Goal: Task Accomplishment & Management: Complete application form

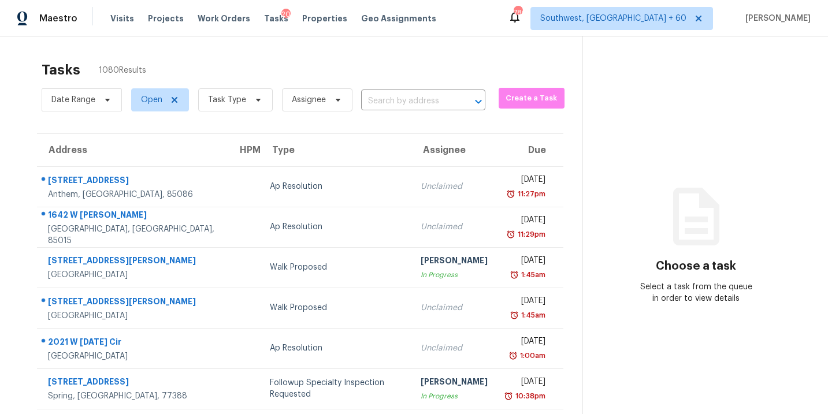
click at [241, 113] on span "Task Type" at bounding box center [231, 100] width 84 height 30
click at [246, 107] on span "Task Type" at bounding box center [235, 99] width 75 height 23
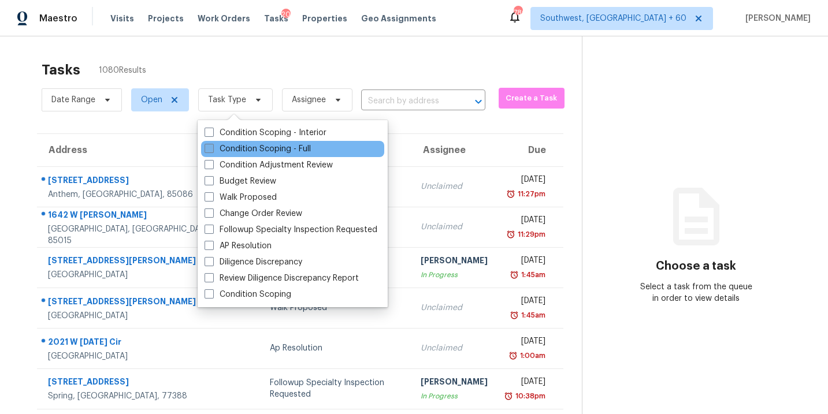
click at [269, 151] on label "Condition Scoping - Full" at bounding box center [258, 149] width 106 height 12
click at [212, 151] on input "Condition Scoping - Full" at bounding box center [209, 147] width 8 height 8
checkbox input "true"
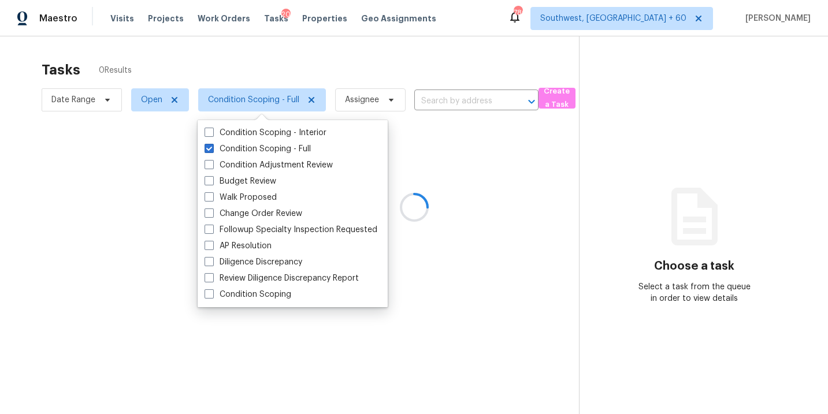
click at [416, 76] on div at bounding box center [414, 207] width 828 height 414
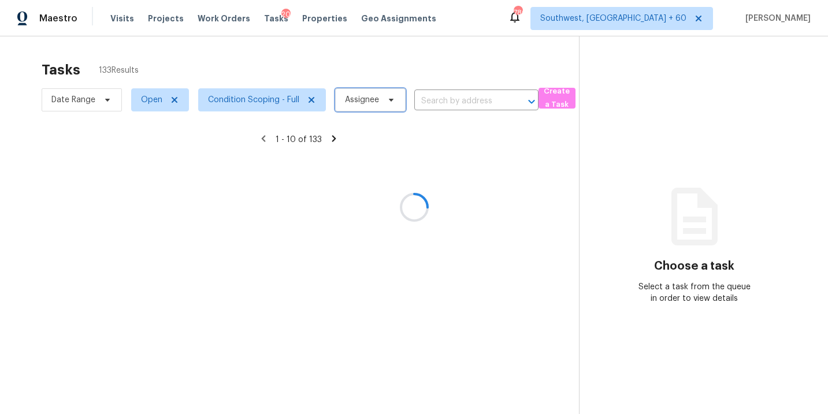
click at [376, 98] on span "Assignee" at bounding box center [362, 100] width 34 height 12
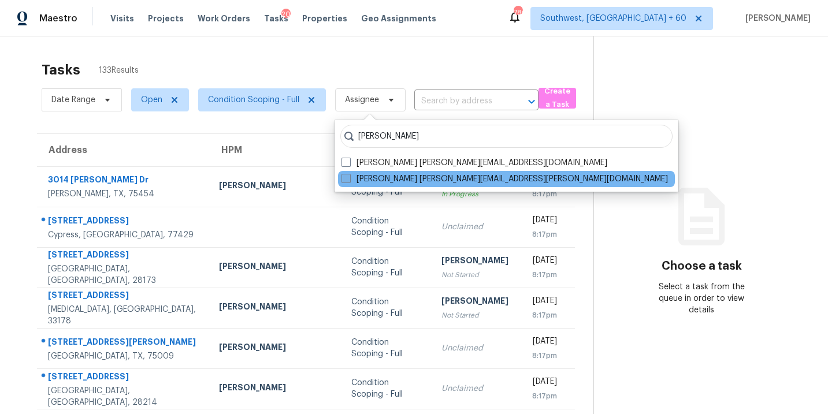
type input "[PERSON_NAME]"
click at [383, 176] on label "[PERSON_NAME] [PERSON_NAME][EMAIL_ADDRESS][PERSON_NAME][DOMAIN_NAME]" at bounding box center [505, 179] width 327 height 12
click at [349, 176] on input "[PERSON_NAME] [PERSON_NAME][EMAIL_ADDRESS][PERSON_NAME][DOMAIN_NAME]" at bounding box center [346, 177] width 8 height 8
checkbox input "true"
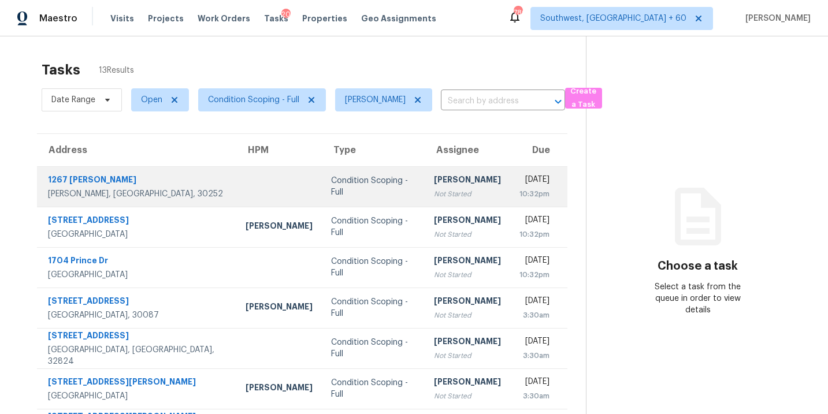
click at [434, 189] on div "Not Started" at bounding box center [467, 194] width 67 height 12
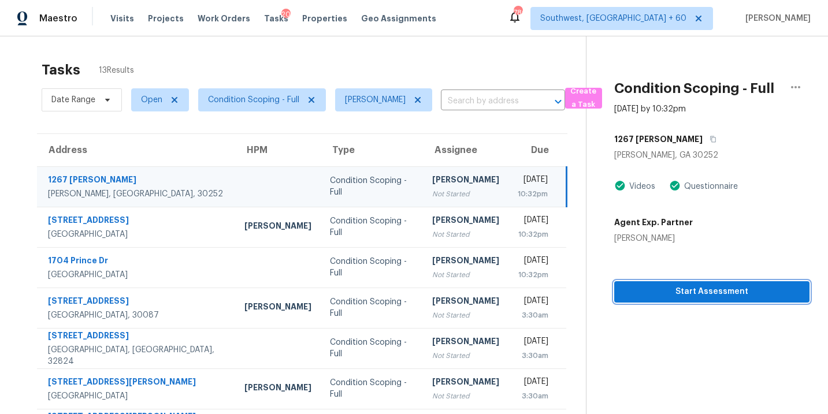
click at [708, 300] on button "Start Assessment" at bounding box center [711, 291] width 195 height 21
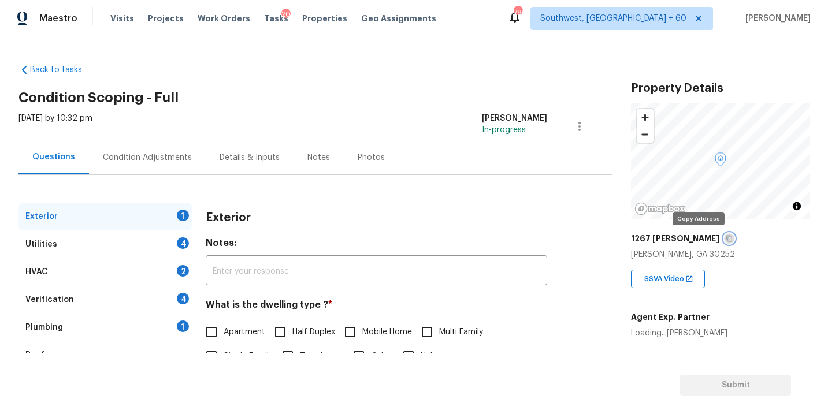
click at [726, 238] on icon "button" at bounding box center [729, 238] width 7 height 7
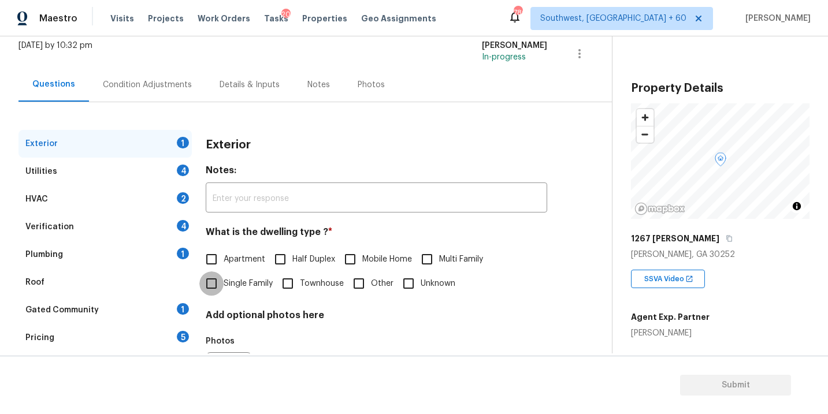
click at [212, 292] on input "Single Family" at bounding box center [211, 284] width 24 height 24
checkbox input "true"
click at [111, 161] on div "Utilities 4" at bounding box center [104, 172] width 173 height 28
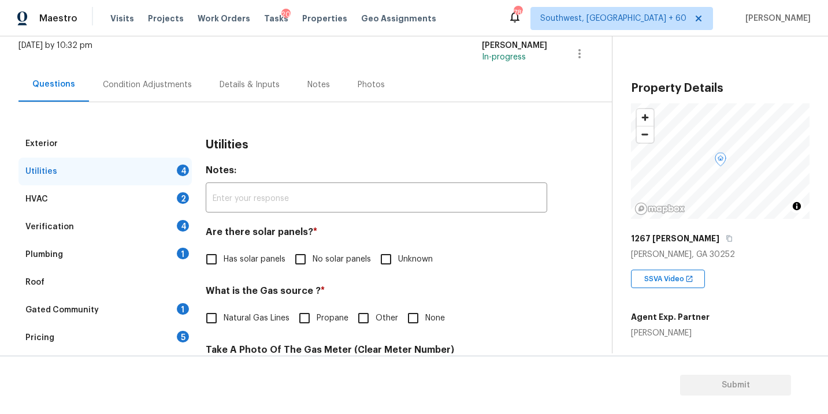
click at [339, 257] on span "No solar panels" at bounding box center [342, 260] width 58 height 12
click at [313, 257] on input "No solar panels" at bounding box center [300, 259] width 24 height 24
checkbox input "true"
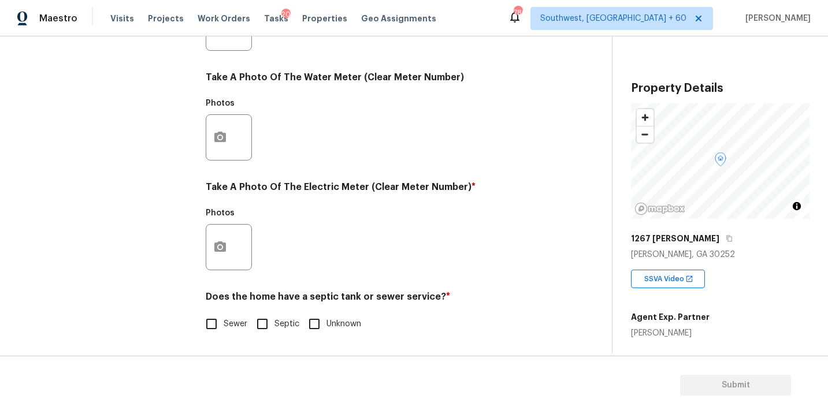
scroll to position [455, 0]
click at [251, 309] on div "Does the home have a septic tank or sewer service? * Sewer Septic Unknown" at bounding box center [377, 313] width 342 height 45
click at [240, 317] on label "Sewer" at bounding box center [223, 324] width 48 height 24
click at [224, 317] on input "Sewer" at bounding box center [211, 324] width 24 height 24
checkbox input "true"
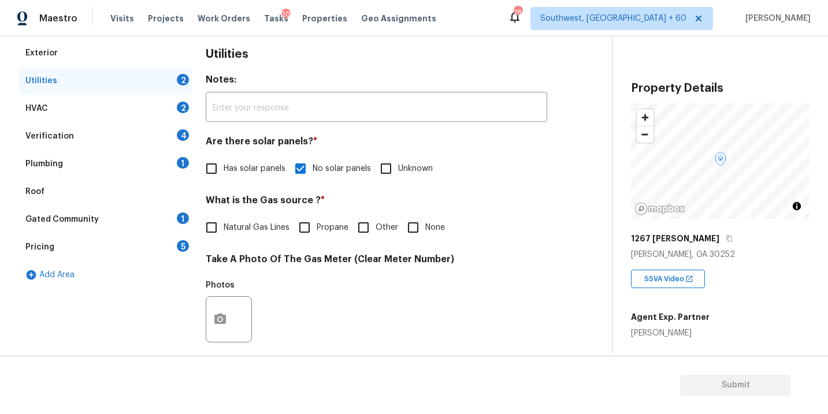
click at [73, 171] on div "Plumbing 1" at bounding box center [104, 164] width 173 height 28
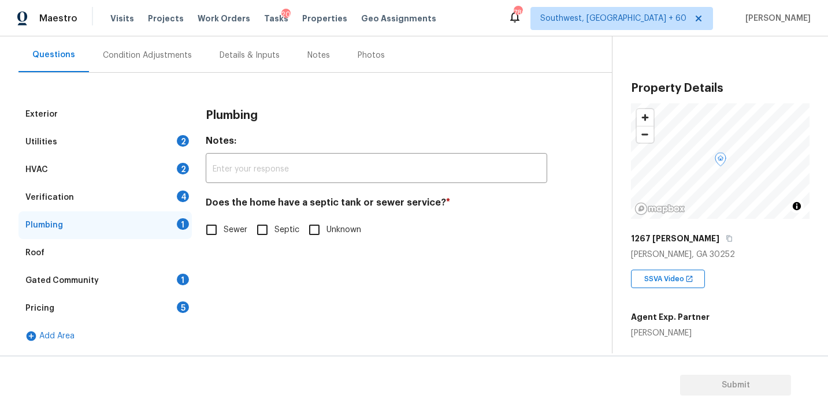
click at [232, 244] on div "Plumbing Notes: ​ Does the home have a septic tank or sewer service? * Sewer Se…" at bounding box center [377, 178] width 342 height 155
click at [232, 235] on span "Sewer" at bounding box center [236, 230] width 24 height 12
click at [224, 235] on input "Sewer" at bounding box center [211, 230] width 24 height 24
checkbox input "true"
click at [125, 291] on div "Gated Community 1" at bounding box center [104, 281] width 173 height 28
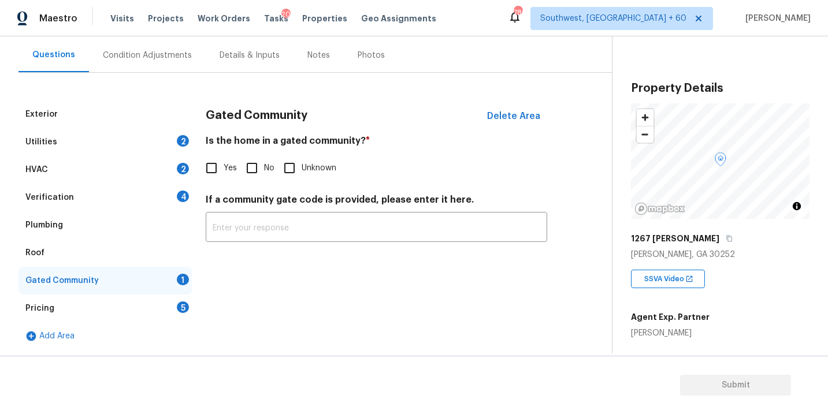
click at [257, 166] on input "No" at bounding box center [252, 168] width 24 height 24
checkbox input "true"
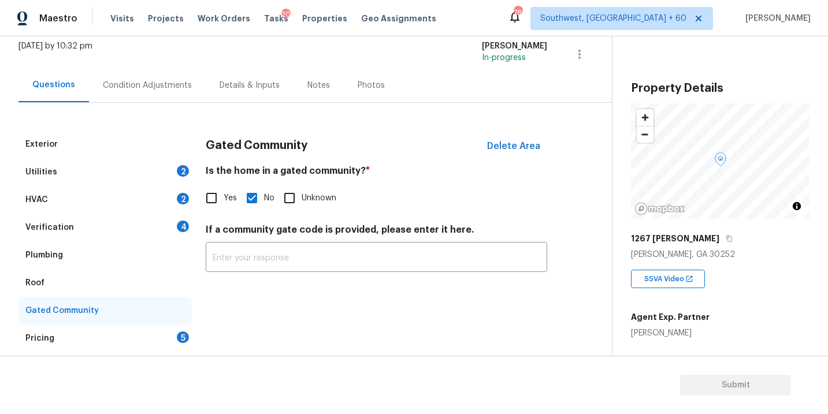
scroll to position [55, 0]
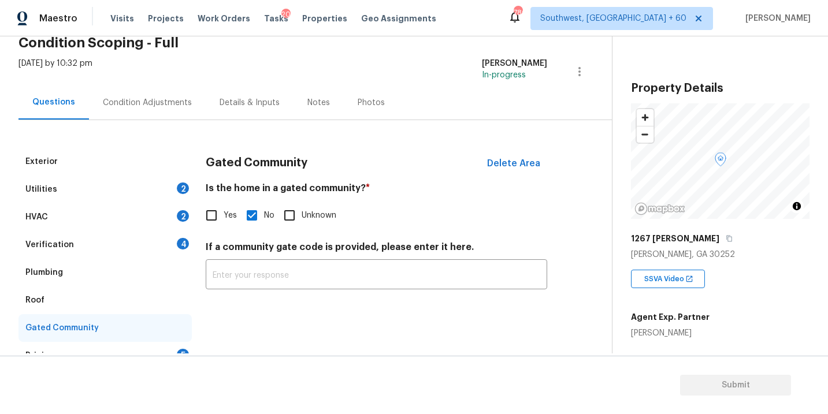
click at [168, 104] on div "Condition Adjustments" at bounding box center [147, 103] width 89 height 12
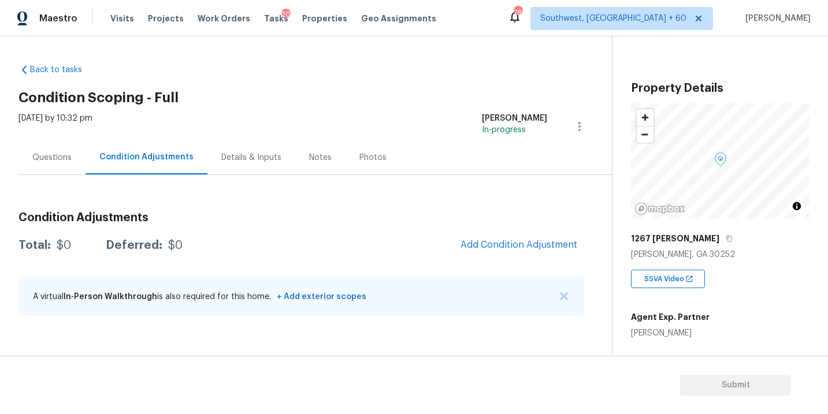
click at [377, 92] on h2 "Condition Scoping - Full" at bounding box center [315, 98] width 594 height 12
click at [39, 162] on div "Questions" at bounding box center [51, 158] width 39 height 12
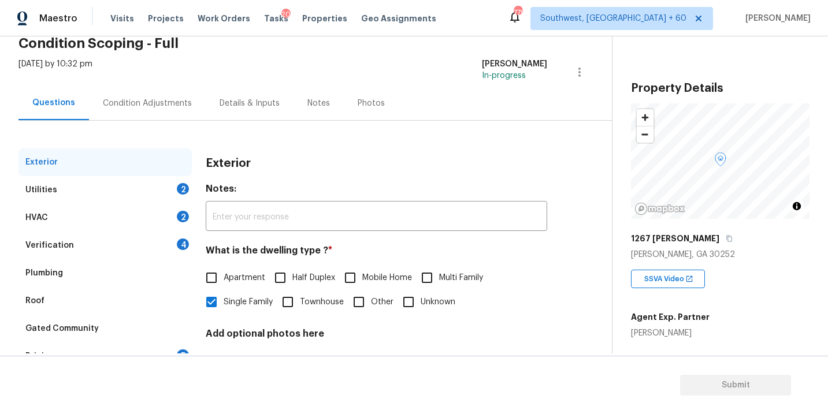
click at [67, 249] on div "Verification" at bounding box center [49, 246] width 49 height 12
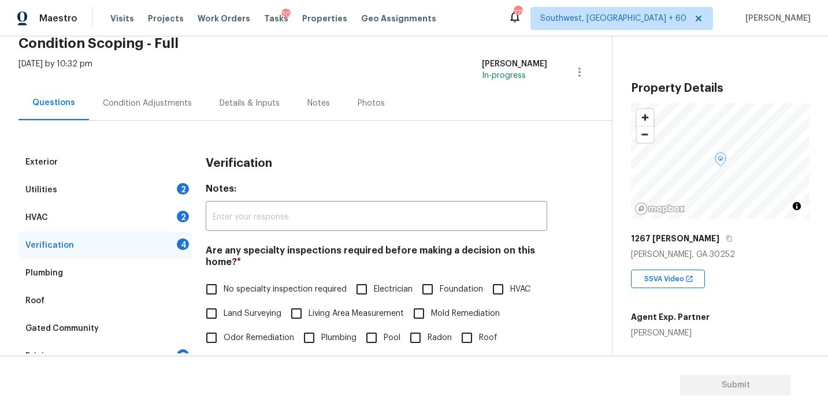
scroll to position [223, 0]
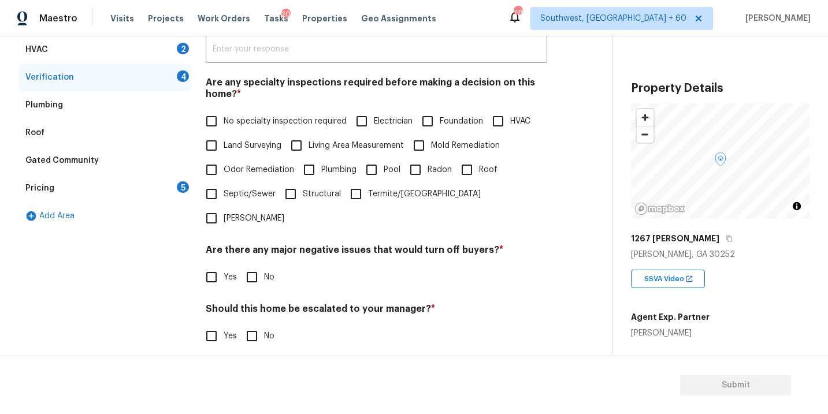
click at [254, 113] on label "No specialty inspection required" at bounding box center [272, 121] width 147 height 24
click at [224, 113] on input "No specialty inspection required" at bounding box center [211, 121] width 24 height 24
checkbox input "true"
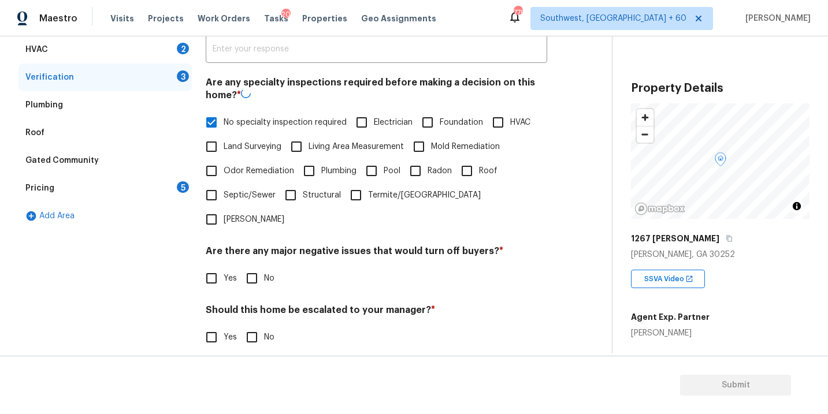
click at [266, 266] on label "No" at bounding box center [257, 278] width 35 height 24
click at [264, 266] on input "No" at bounding box center [252, 278] width 24 height 24
checkbox input "true"
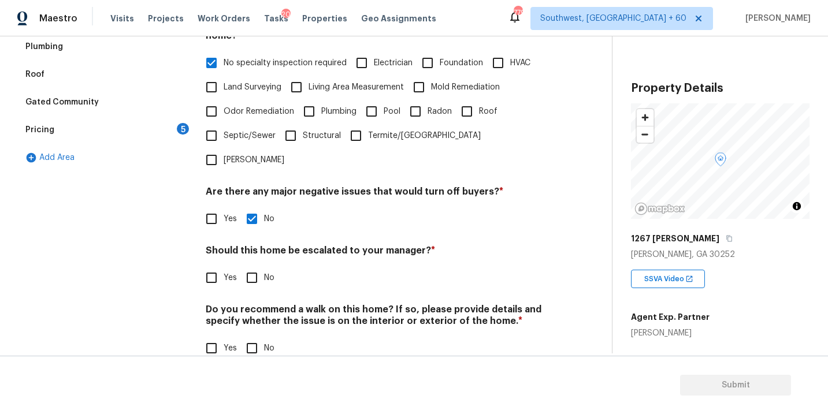
click at [253, 336] on input "No" at bounding box center [252, 348] width 24 height 24
checkbox input "true"
click at [213, 266] on input "Yes" at bounding box center [211, 278] width 24 height 24
checkbox input "true"
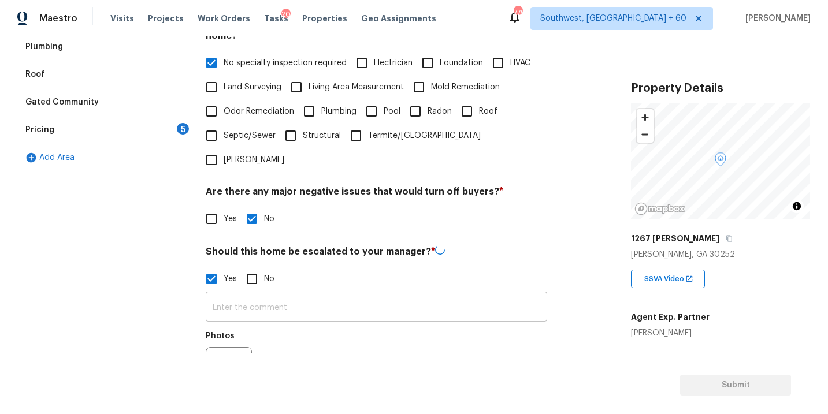
click at [249, 295] on input "text" at bounding box center [377, 308] width 342 height 27
click at [224, 348] on button "button" at bounding box center [220, 370] width 28 height 45
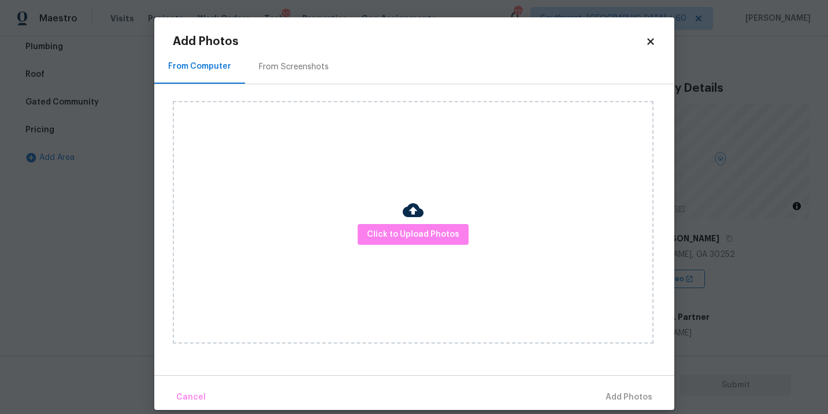
click at [430, 256] on div "Click to Upload Photos" at bounding box center [413, 222] width 481 height 243
click at [430, 244] on button "Click to Upload Photos" at bounding box center [413, 234] width 111 height 21
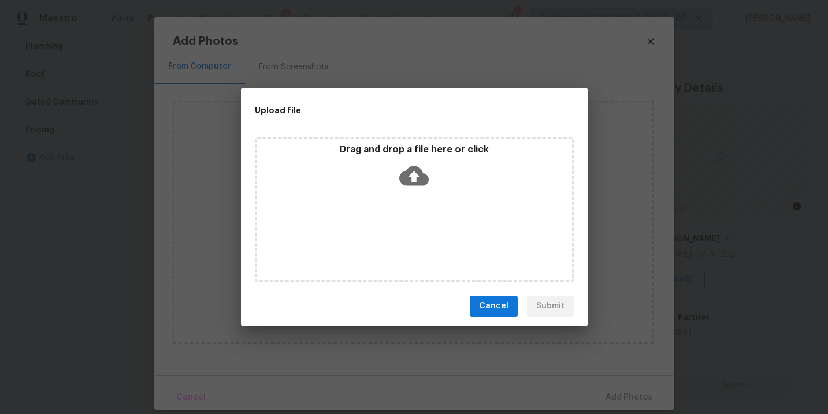
click at [427, 202] on div "Drag and drop a file here or click" at bounding box center [414, 210] width 319 height 144
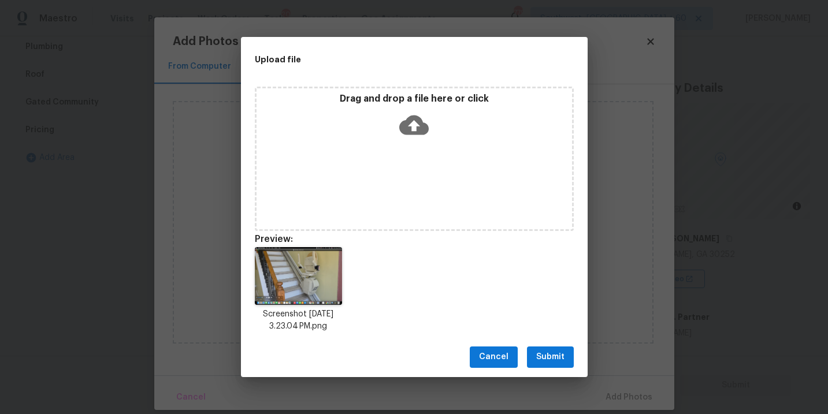
click at [553, 351] on span "Submit" at bounding box center [550, 357] width 28 height 14
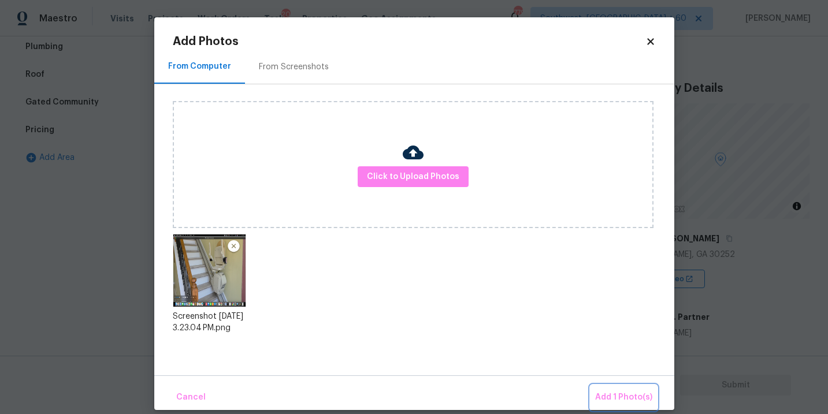
click at [602, 399] on span "Add 1 Photo(s)" at bounding box center [623, 398] width 57 height 14
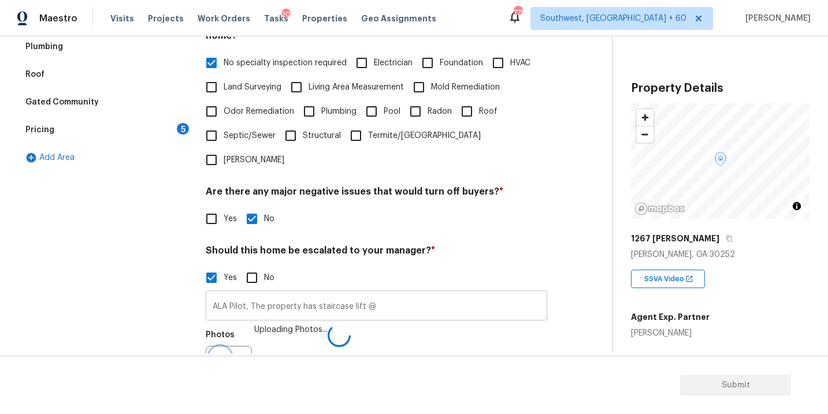
scroll to position [295, 0]
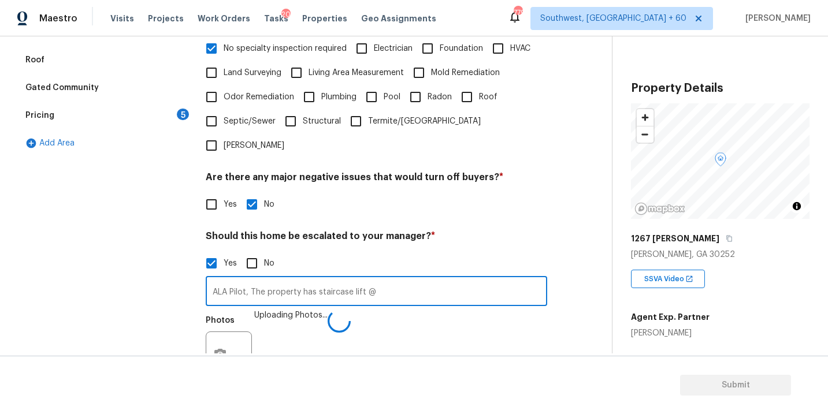
click at [418, 279] on input "ALA Pilot, The property has staircase lift @" at bounding box center [377, 292] width 342 height 27
type input "ALA Pilot, The property has staircase lift @01:30"
click at [442, 330] on div "Photos Uploading Photos..." at bounding box center [377, 347] width 342 height 75
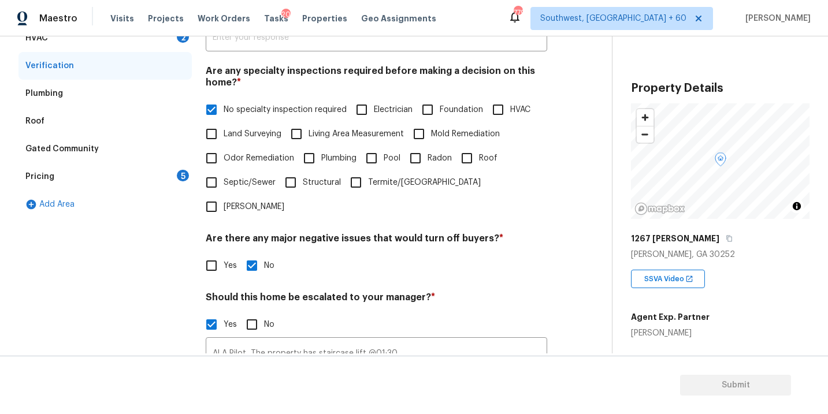
scroll to position [116, 0]
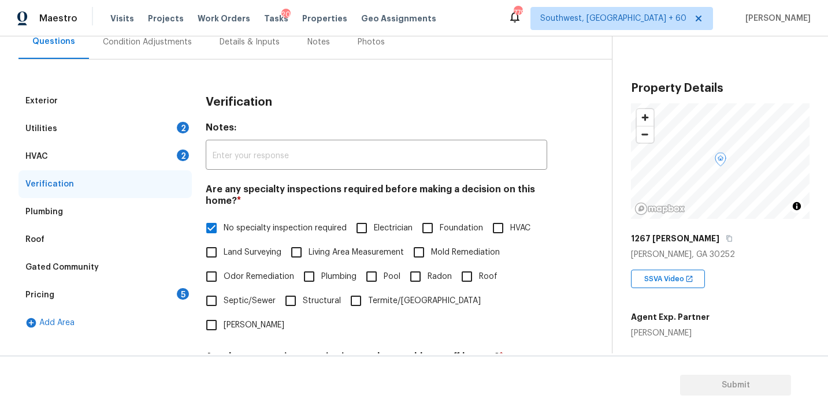
click at [79, 131] on div "Utilities 2" at bounding box center [104, 129] width 173 height 28
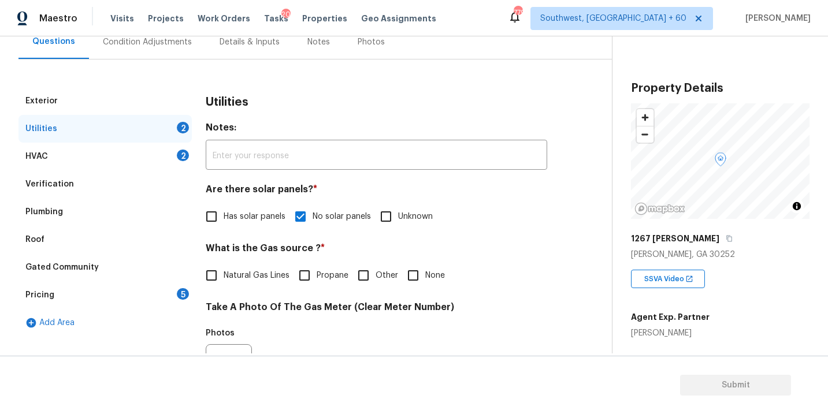
click at [242, 281] on span "Natural Gas Lines" at bounding box center [257, 276] width 66 height 12
click at [224, 281] on input "Natural Gas Lines" at bounding box center [211, 276] width 24 height 24
checkbox input "true"
click at [62, 291] on div "Pricing 5" at bounding box center [104, 295] width 173 height 28
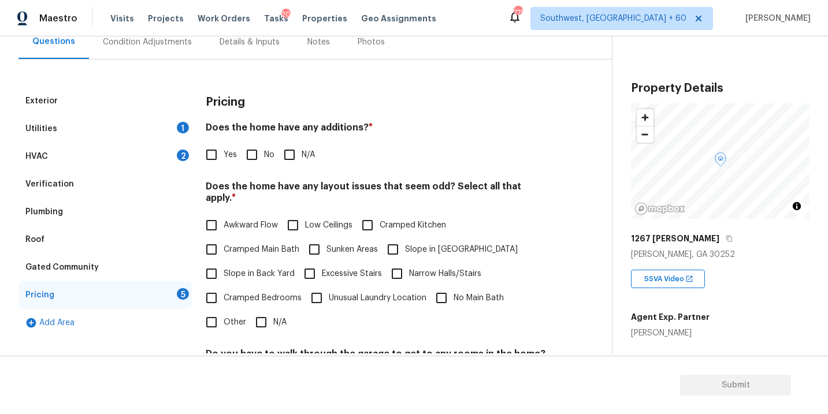
click at [210, 165] on input "Yes" at bounding box center [211, 155] width 24 height 24
checkbox input "true"
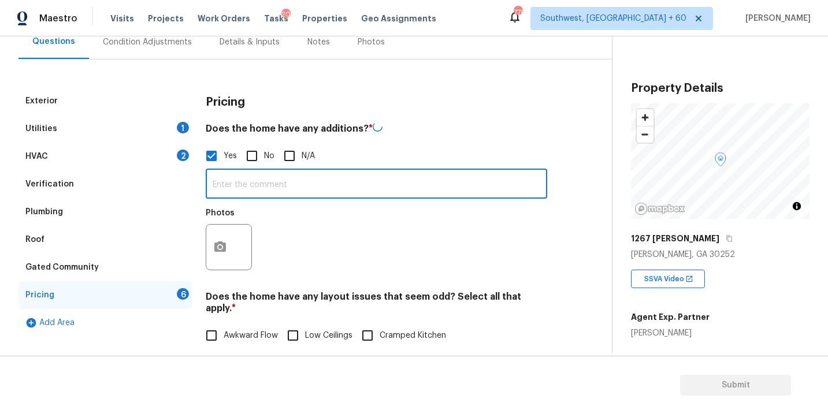
click at [245, 198] on input "text" at bounding box center [377, 185] width 342 height 27
type input "Enclosed covered patio"
click at [225, 250] on icon "button" at bounding box center [220, 245] width 12 height 10
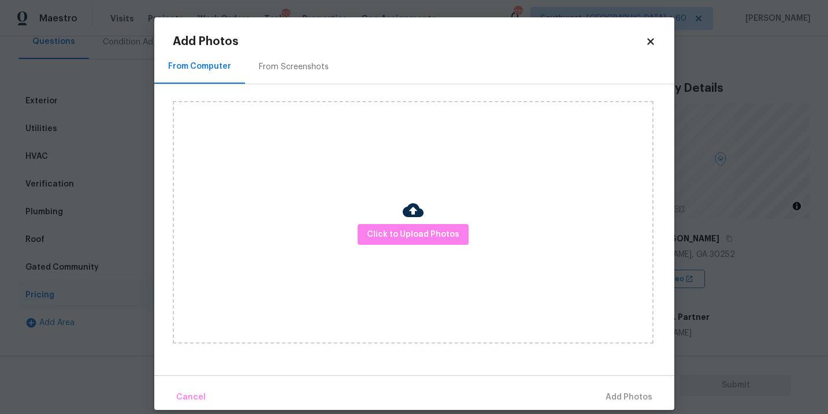
click at [330, 225] on div "Click to Upload Photos" at bounding box center [413, 222] width 481 height 243
click at [410, 240] on span "Click to Upload Photos" at bounding box center [413, 235] width 92 height 14
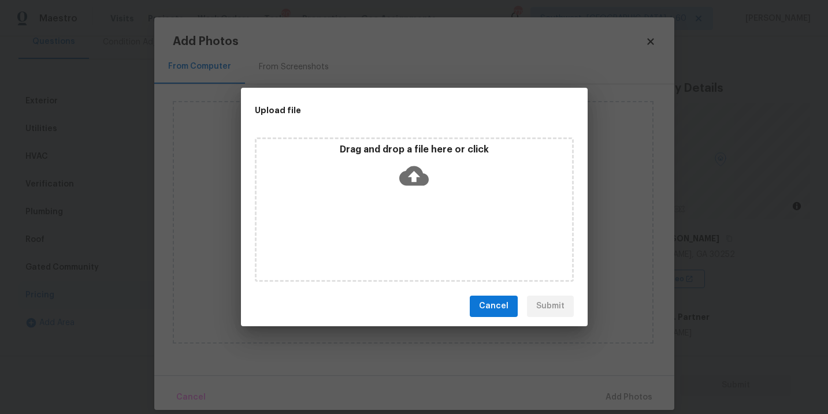
click at [416, 203] on div "Drag and drop a file here or click" at bounding box center [414, 210] width 319 height 144
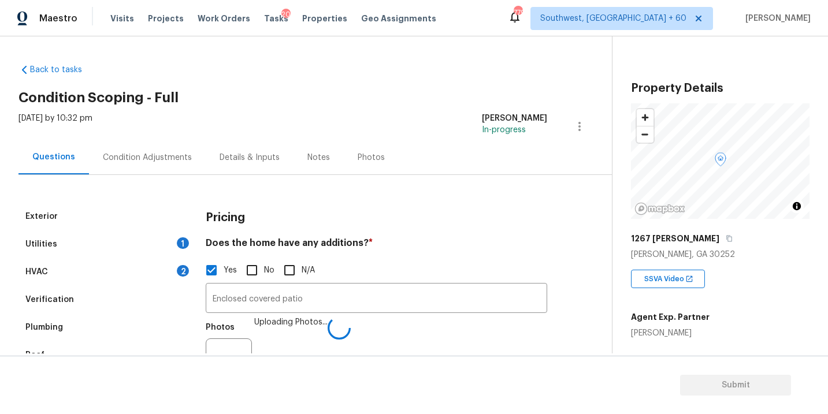
scroll to position [239, 0]
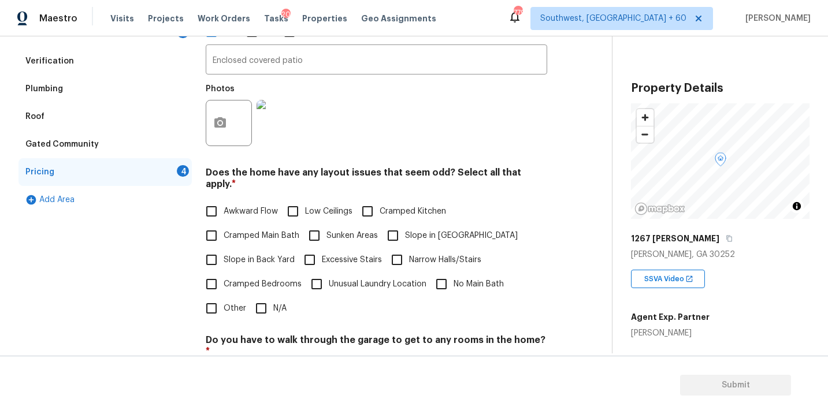
click at [426, 230] on span "Slope in [GEOGRAPHIC_DATA]" at bounding box center [461, 236] width 113 height 12
click at [405, 228] on input "Slope in [GEOGRAPHIC_DATA]" at bounding box center [393, 236] width 24 height 24
checkbox input "true"
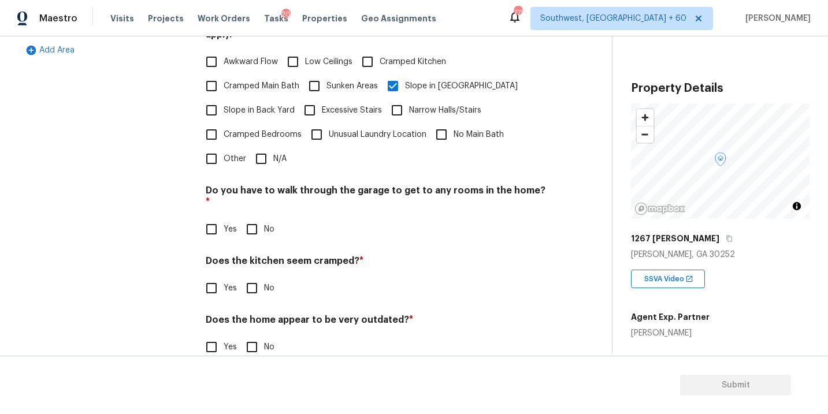
click at [258, 217] on input "No" at bounding box center [252, 229] width 24 height 24
checkbox input "true"
click at [249, 276] on input "No" at bounding box center [252, 288] width 24 height 24
checkbox input "true"
click at [258, 335] on input "No" at bounding box center [252, 347] width 24 height 24
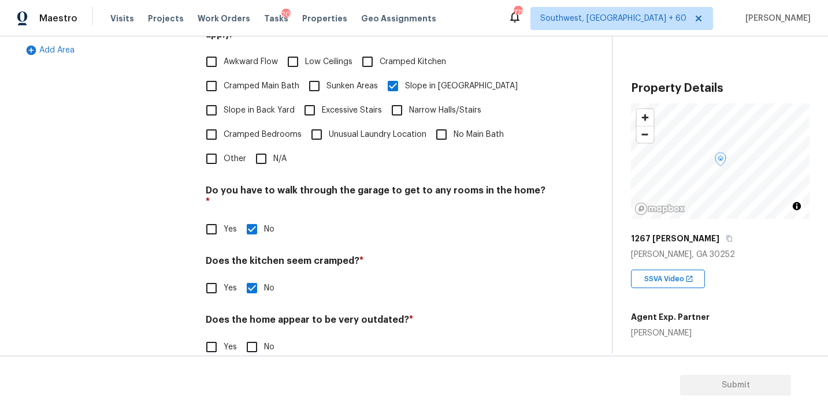
checkbox input "true"
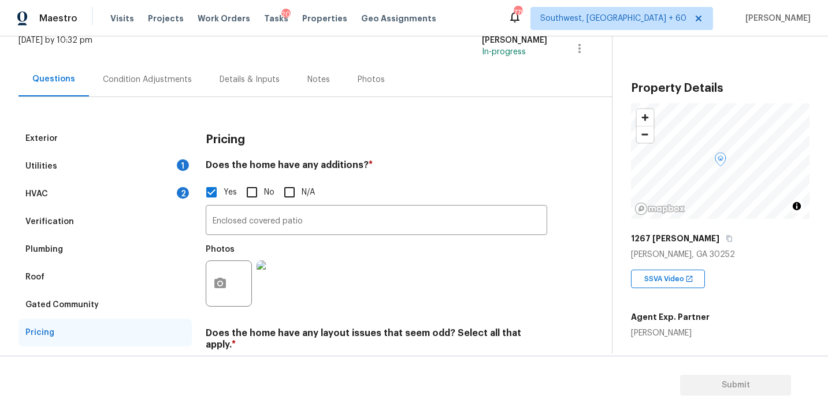
scroll to position [0, 0]
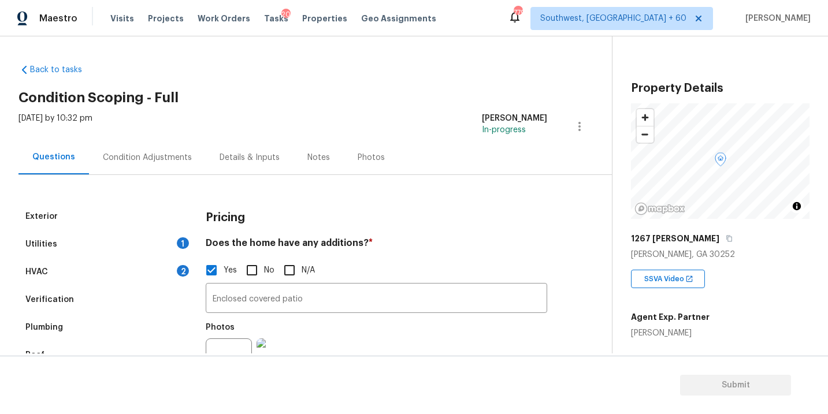
click at [110, 256] on div "Utilities 1" at bounding box center [104, 245] width 173 height 28
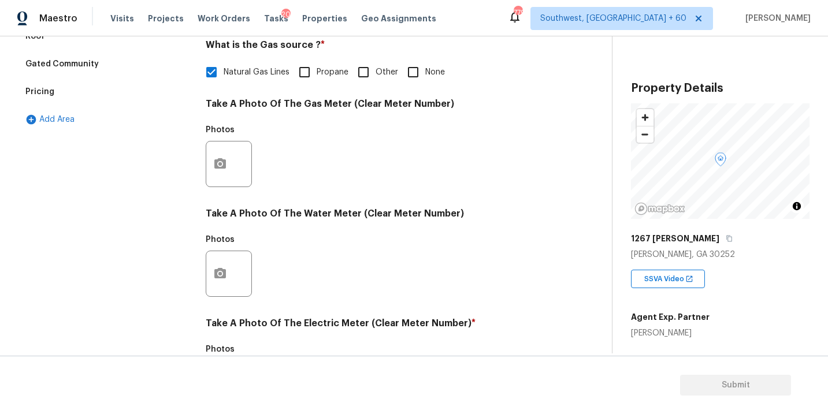
scroll to position [455, 0]
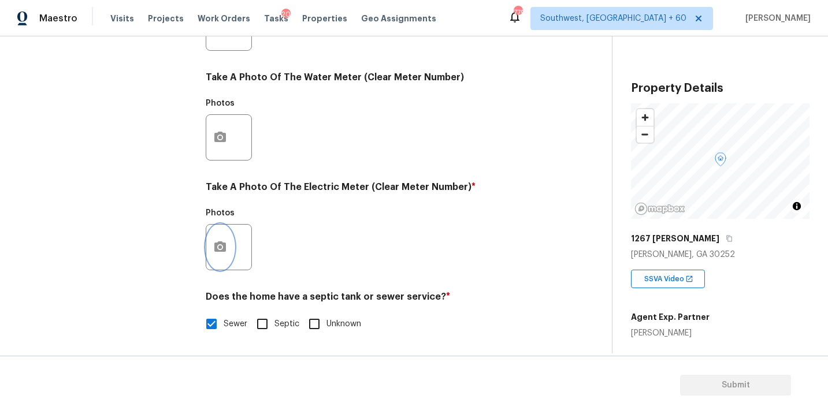
click at [218, 260] on button "button" at bounding box center [220, 247] width 28 height 45
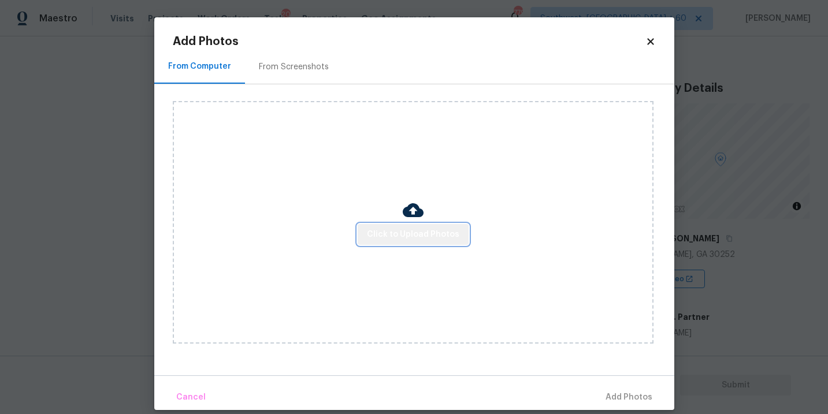
click at [429, 242] on button "Click to Upload Photos" at bounding box center [413, 234] width 111 height 21
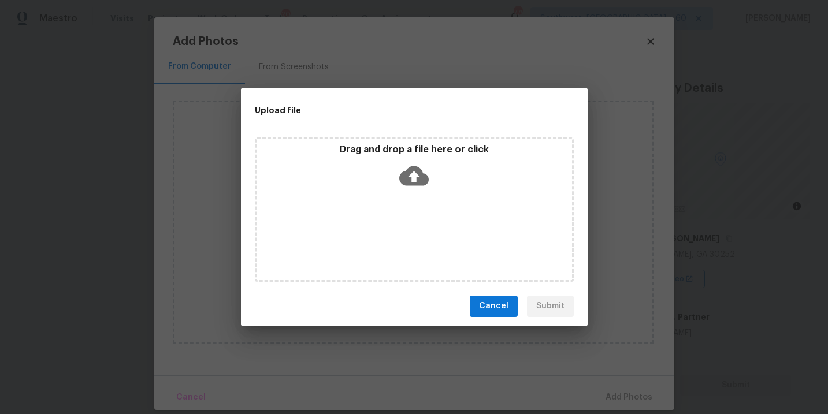
click at [424, 213] on div "Drag and drop a file here or click" at bounding box center [414, 210] width 319 height 144
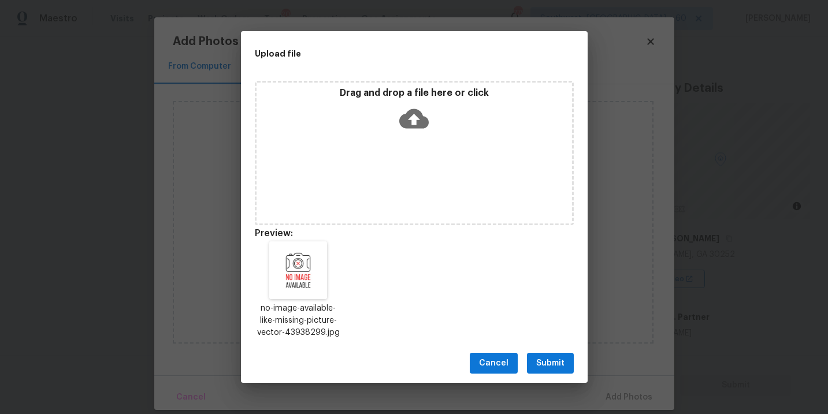
click at [550, 368] on span "Submit" at bounding box center [550, 364] width 28 height 14
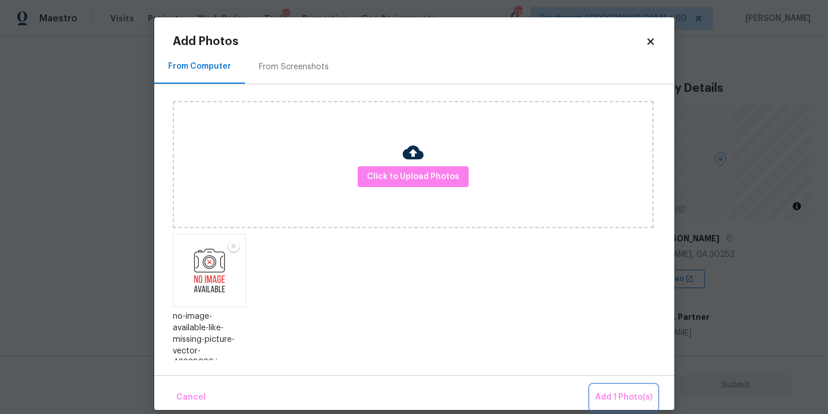
click at [602, 394] on span "Add 1 Photo(s)" at bounding box center [623, 398] width 57 height 14
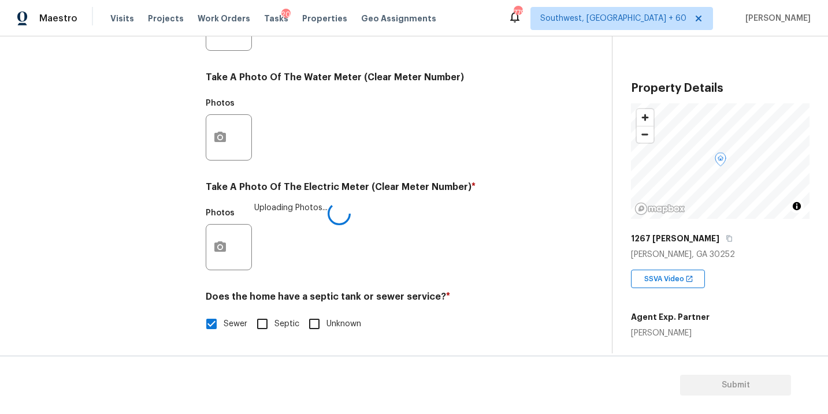
click at [405, 251] on div "Photos Uploading Photos..." at bounding box center [377, 239] width 342 height 75
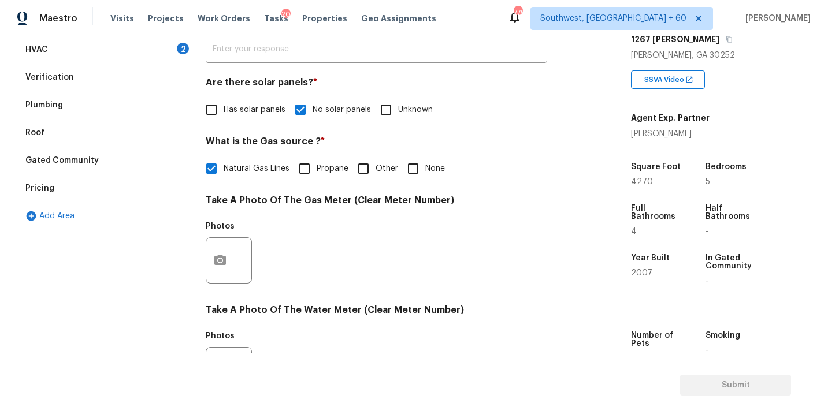
scroll to position [118, 0]
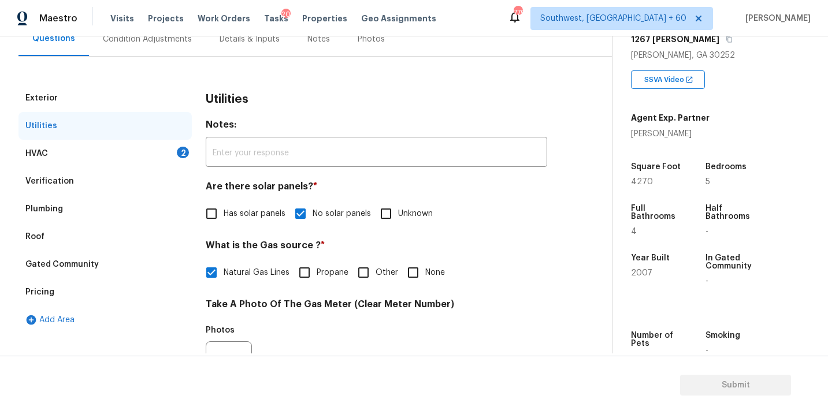
click at [138, 143] on div "HVAC 2" at bounding box center [104, 154] width 173 height 28
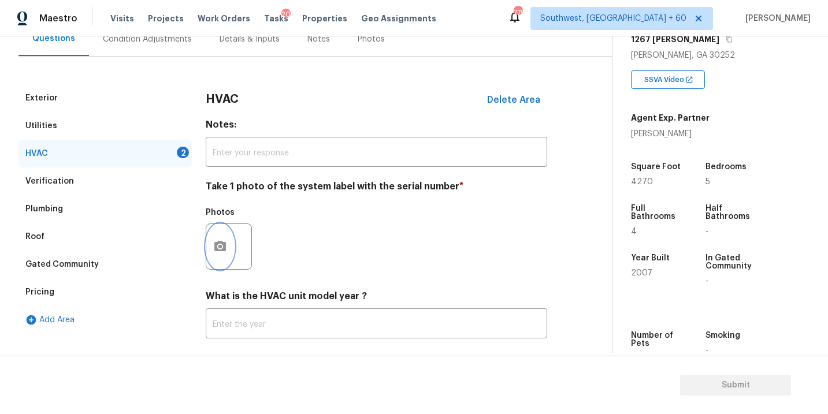
click at [225, 260] on button "button" at bounding box center [220, 246] width 28 height 45
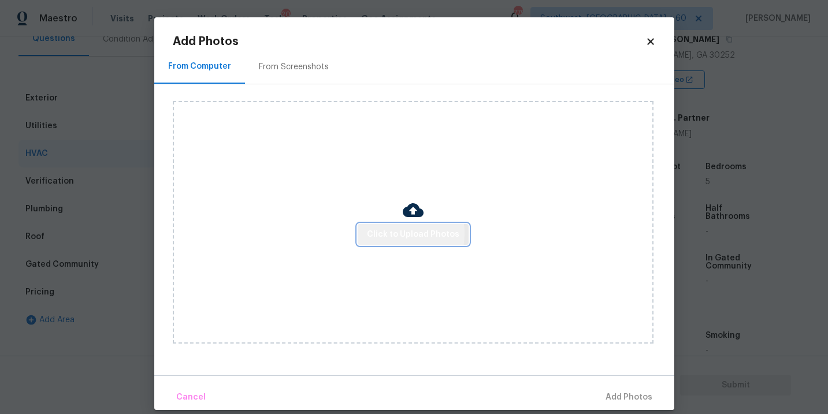
click at [398, 234] on span "Click to Upload Photos" at bounding box center [413, 235] width 92 height 14
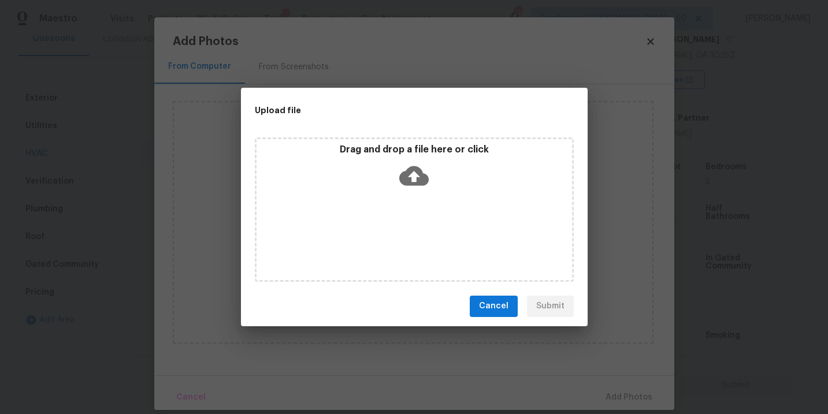
click at [415, 184] on icon at bounding box center [413, 175] width 29 height 29
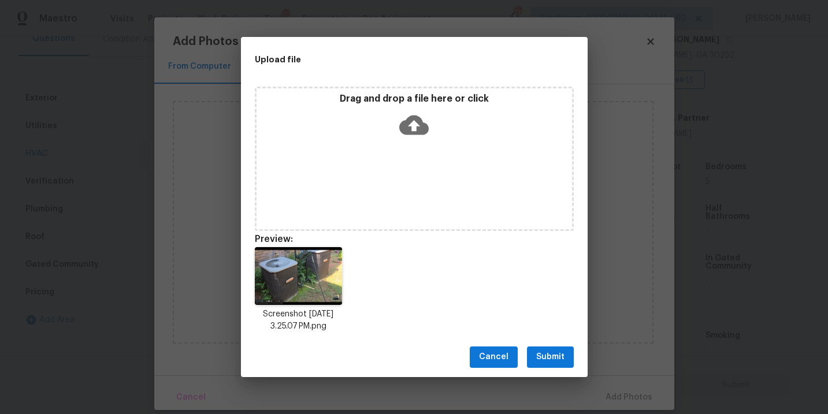
click at [557, 358] on span "Submit" at bounding box center [550, 357] width 28 height 14
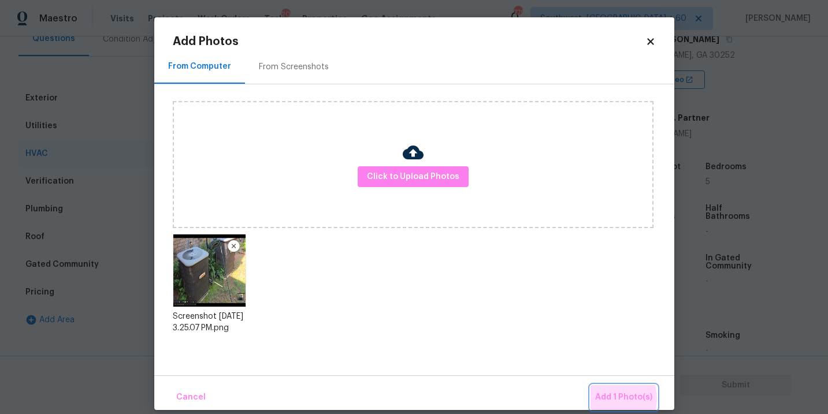
click at [610, 399] on span "Add 1 Photo(s)" at bounding box center [623, 398] width 57 height 14
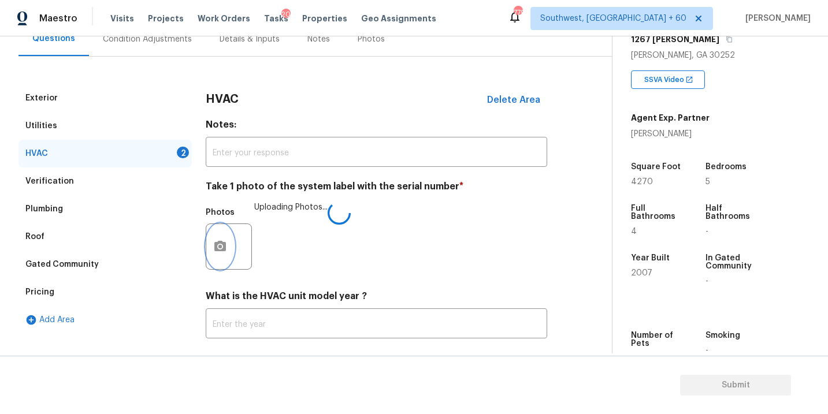
scroll to position [180, 0]
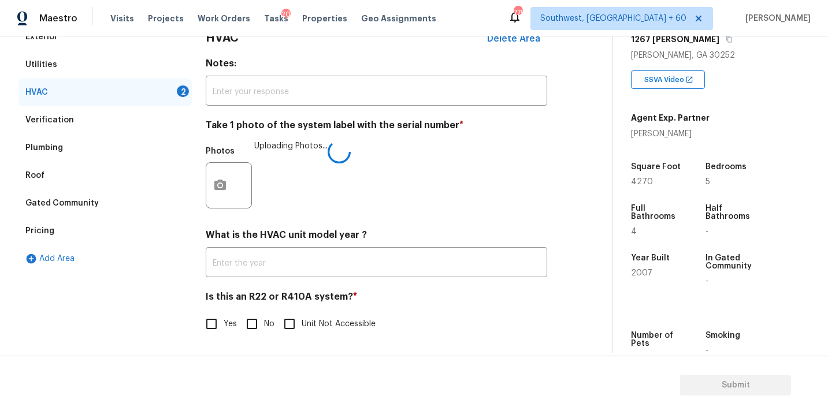
click at [257, 318] on input "No" at bounding box center [252, 324] width 24 height 24
checkbox input "true"
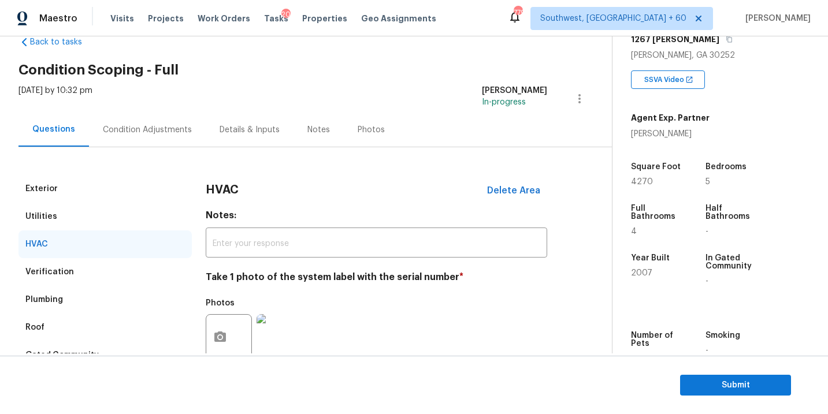
scroll to position [0, 0]
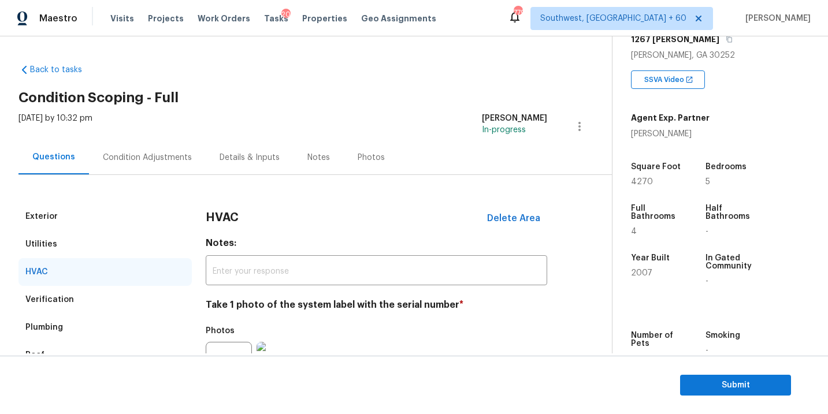
click at [177, 165] on div "Condition Adjustments" at bounding box center [147, 157] width 117 height 34
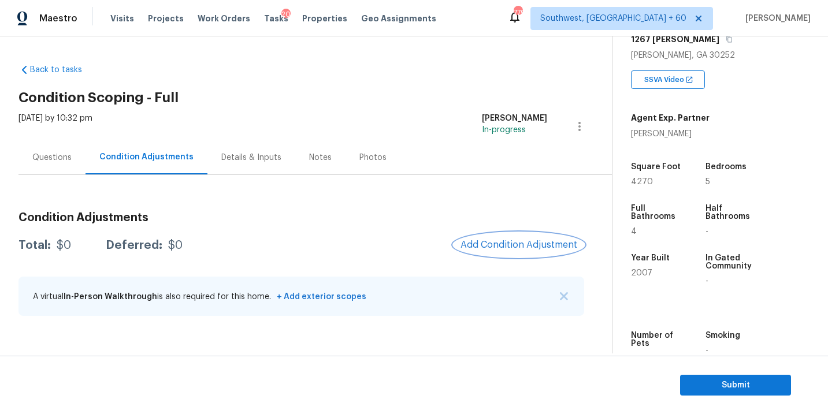
click at [491, 243] on span "Add Condition Adjustment" at bounding box center [519, 245] width 117 height 10
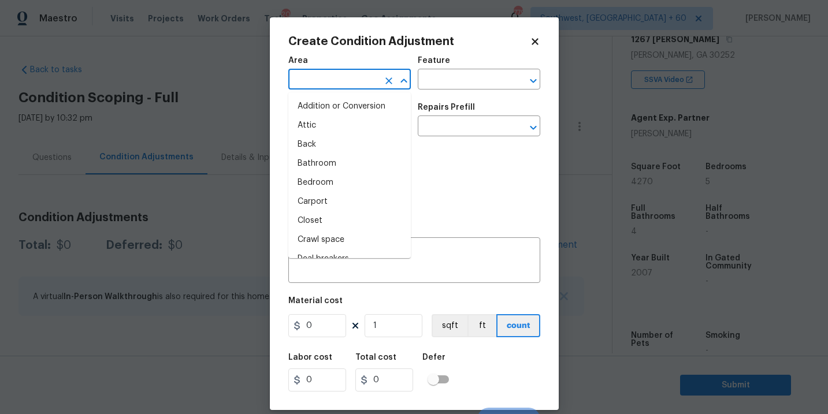
click at [323, 83] on input "text" at bounding box center [333, 81] width 90 height 18
type input "ro"
type input "o"
type input "f"
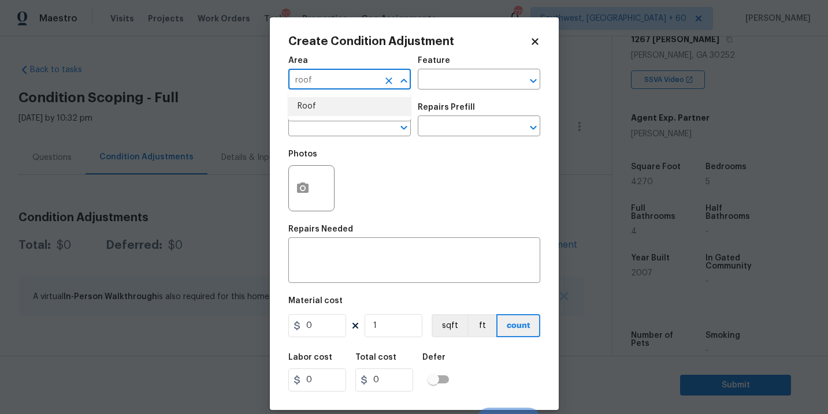
type input "roof"
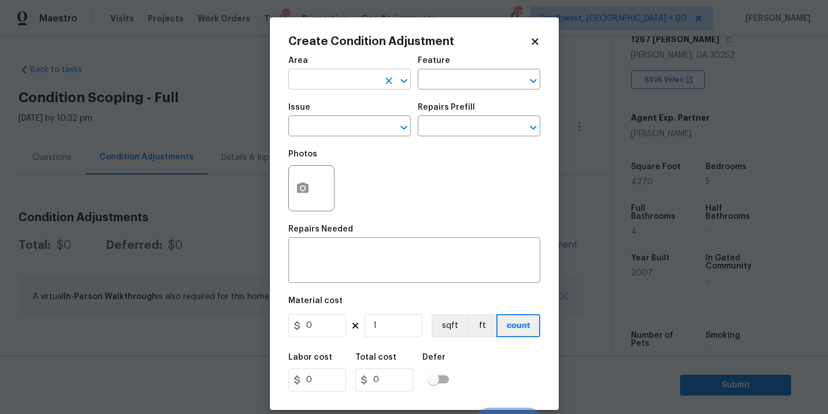
click at [350, 83] on input "text" at bounding box center [333, 81] width 90 height 18
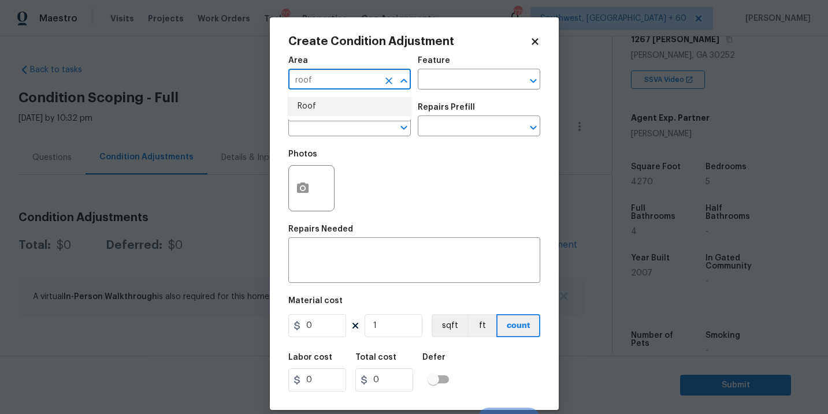
click at [355, 109] on li "Roof" at bounding box center [349, 106] width 123 height 19
type input "Roof"
click at [443, 83] on input "text" at bounding box center [463, 81] width 90 height 18
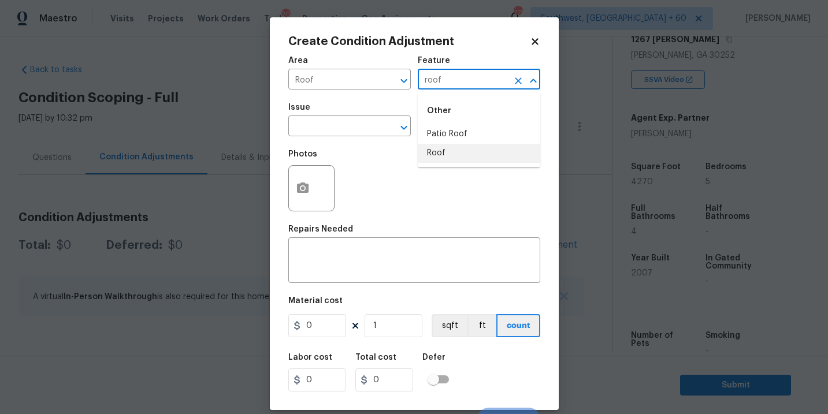
click at [450, 147] on li "Roof" at bounding box center [479, 153] width 123 height 19
type input "Roof"
click at [358, 131] on input "text" at bounding box center [333, 127] width 90 height 18
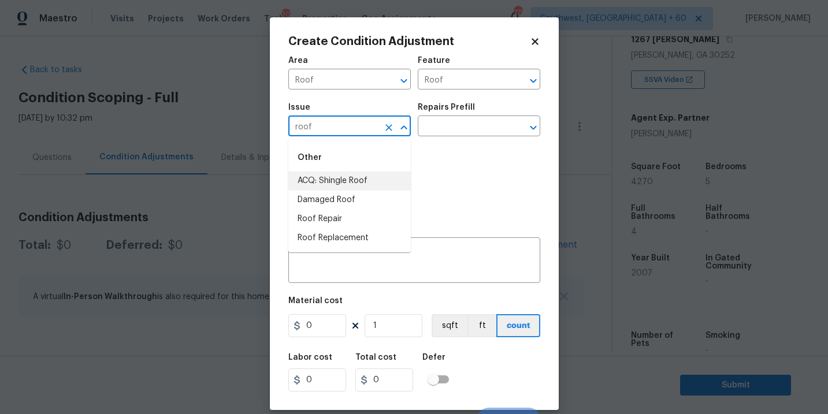
click at [366, 180] on li "ACQ: Shingle Roof" at bounding box center [349, 181] width 123 height 19
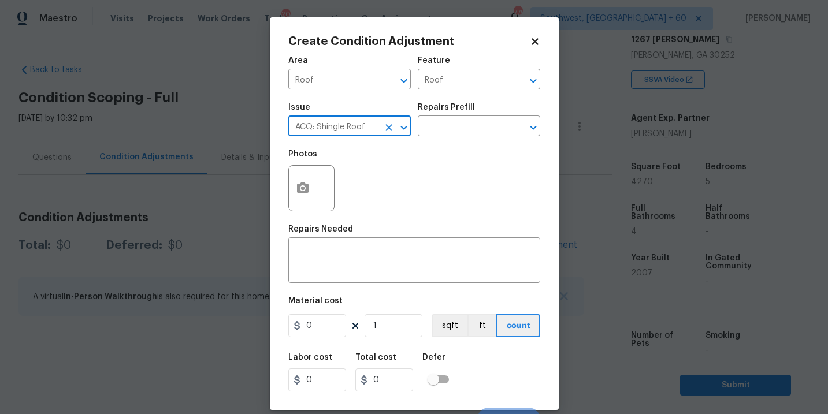
type input "ACQ: Shingle Roof"
click at [473, 105] on div "Repairs Prefill" at bounding box center [479, 110] width 123 height 15
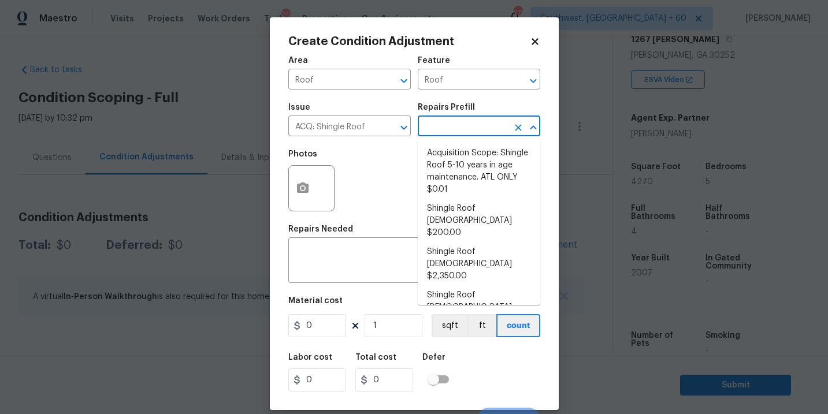
click at [469, 123] on input "text" at bounding box center [463, 127] width 90 height 18
click at [477, 286] on li "Shingle Roof [DEMOGRAPHIC_DATA] $9,500.00" at bounding box center [479, 307] width 123 height 43
type input "Acquisition"
type textarea "Acquisition Scope: Shingle Roof 16-20 years in age maintenance."
type input "9500"
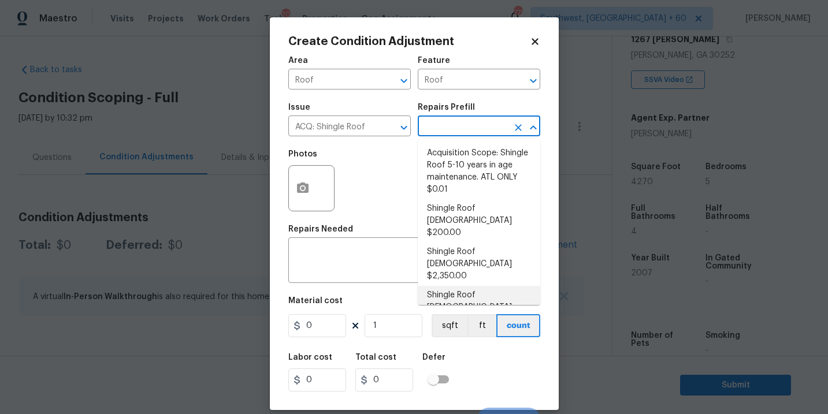
type input "9500"
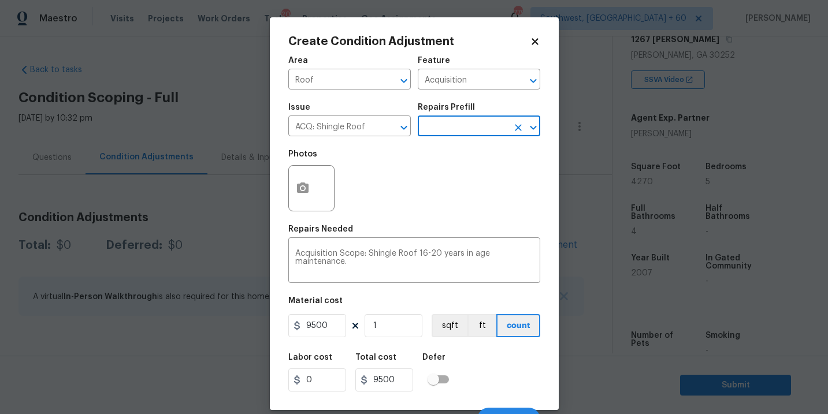
scroll to position [17, 0]
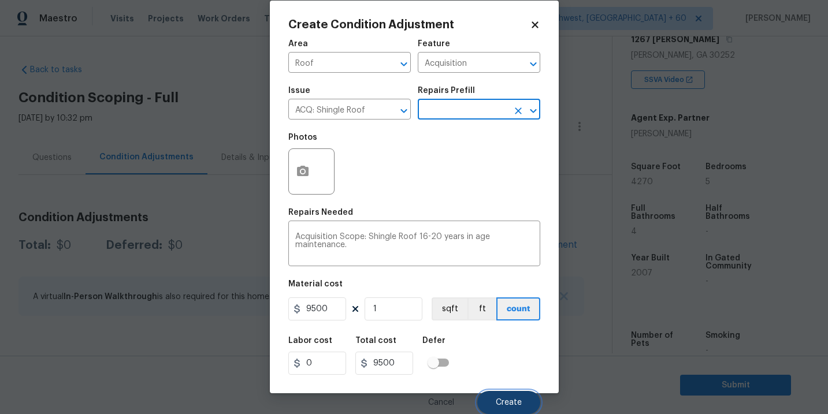
click at [498, 404] on span "Create" at bounding box center [509, 403] width 26 height 9
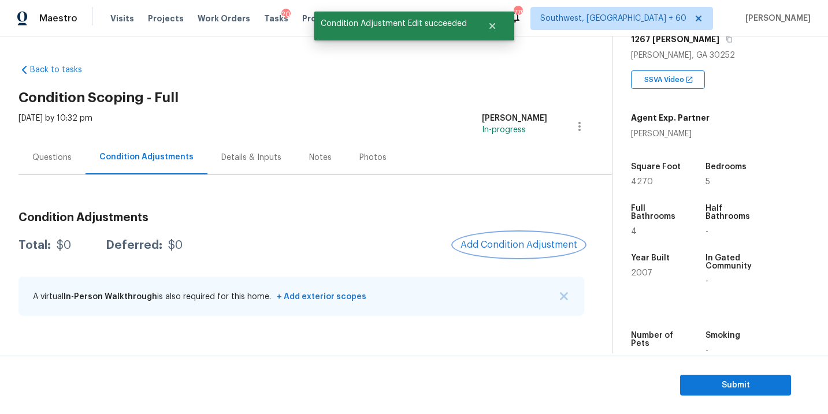
scroll to position [0, 0]
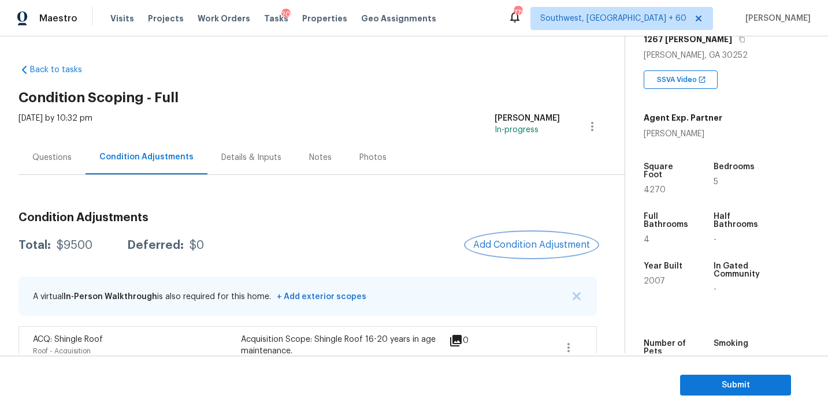
click at [494, 255] on button "Add Condition Adjustment" at bounding box center [531, 245] width 131 height 24
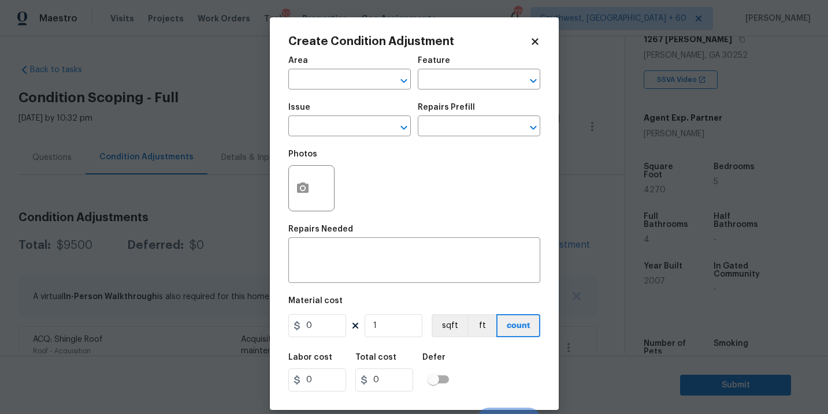
click at [305, 68] on div "Area" at bounding box center [349, 64] width 123 height 15
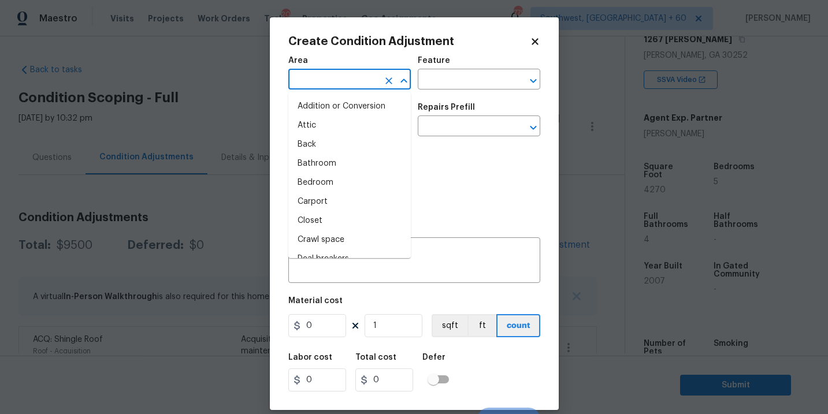
click at [305, 79] on input "text" at bounding box center [333, 81] width 90 height 18
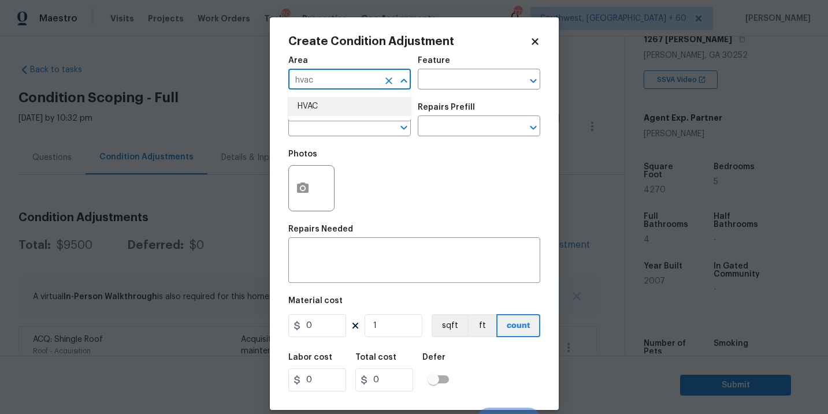
click at [311, 112] on li "HVAC" at bounding box center [349, 106] width 123 height 19
type input "HVAC"
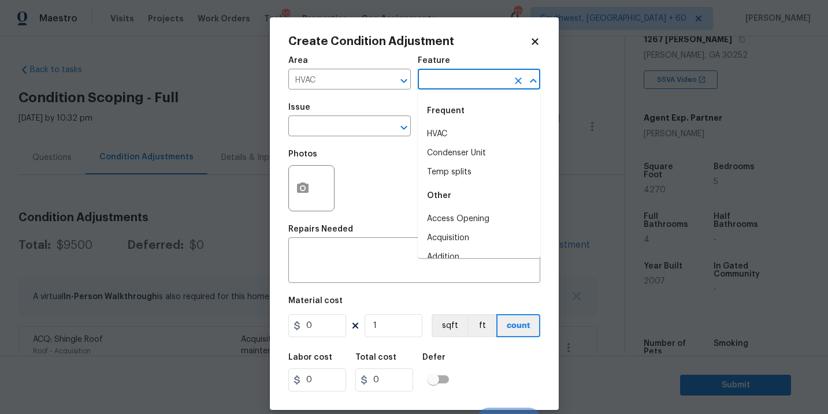
click at [465, 75] on input "text" at bounding box center [463, 81] width 90 height 18
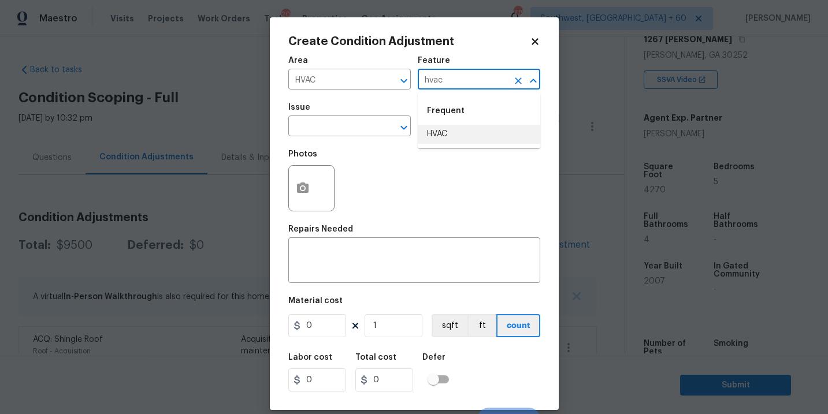
click at [476, 141] on li "HVAC" at bounding box center [479, 134] width 123 height 19
type input "HVAC"
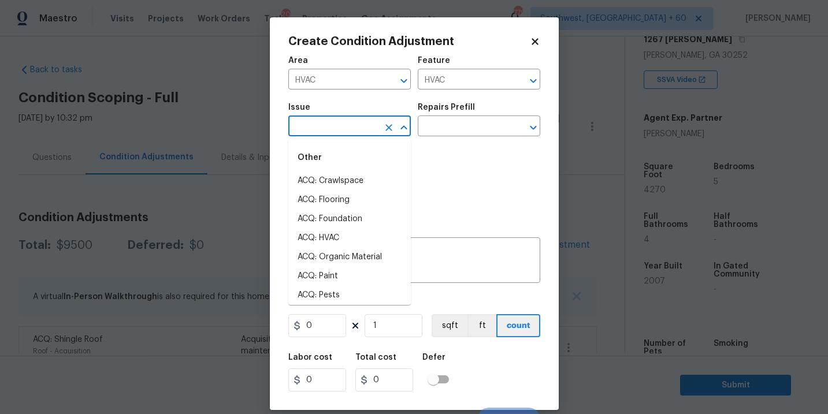
click at [363, 132] on input "text" at bounding box center [333, 127] width 90 height 18
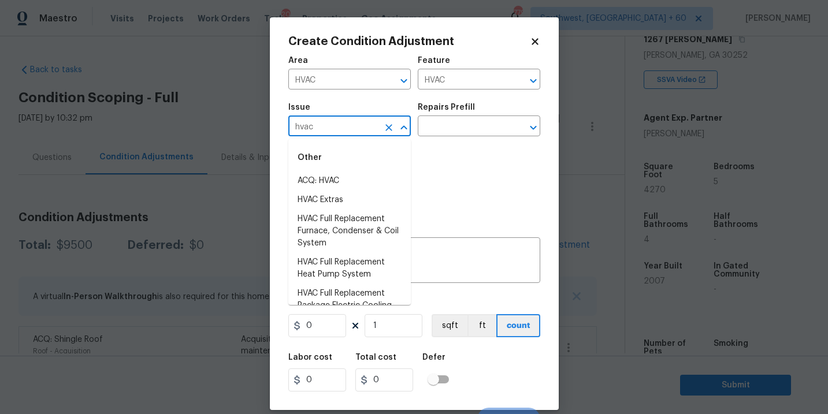
click at [358, 175] on li "ACQ: HVAC" at bounding box center [349, 181] width 123 height 19
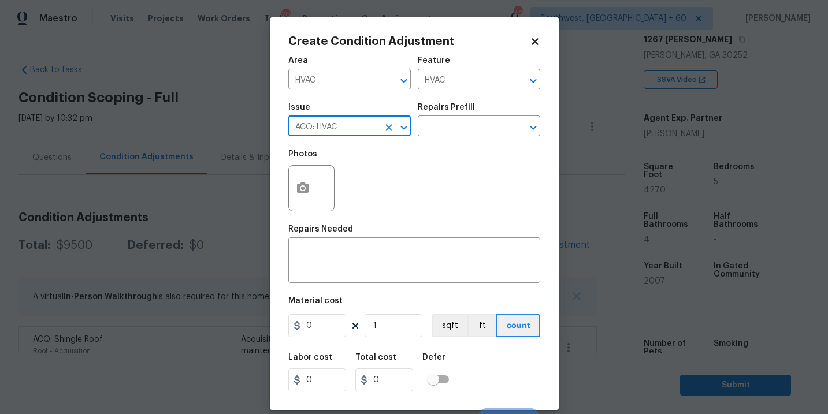
type input "ACQ: HVAC"
click at [486, 106] on div "Repairs Prefill" at bounding box center [479, 110] width 123 height 15
click at [469, 130] on input "text" at bounding box center [463, 127] width 90 height 18
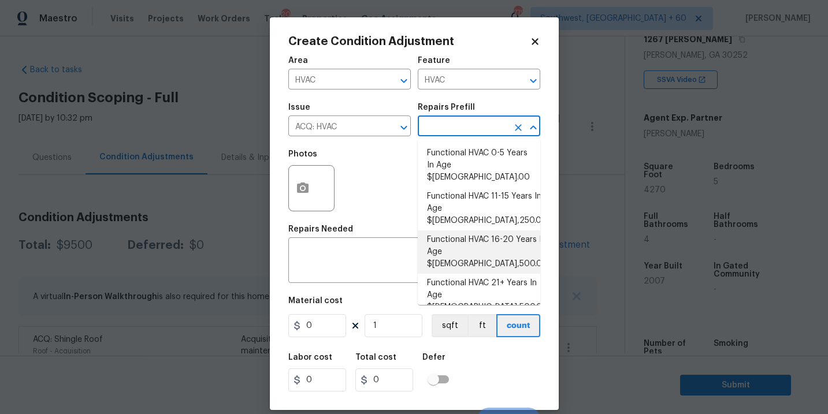
click at [473, 231] on li "Functional HVAC 16-20 Years In Age $[DEMOGRAPHIC_DATA],500.00" at bounding box center [479, 252] width 123 height 43
type input "Acquisition"
type textarea "Acquisition Scope: Functional HVAC 16-20 years"
type input "6500"
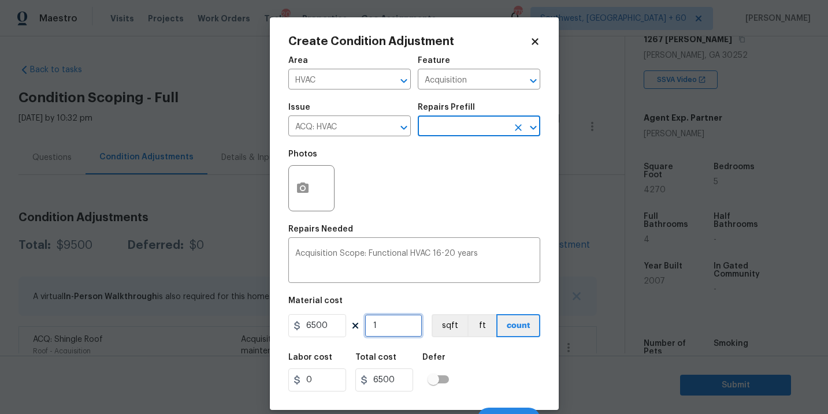
click at [401, 334] on input "1" at bounding box center [394, 325] width 58 height 23
type input "0"
type input "2"
type input "13000"
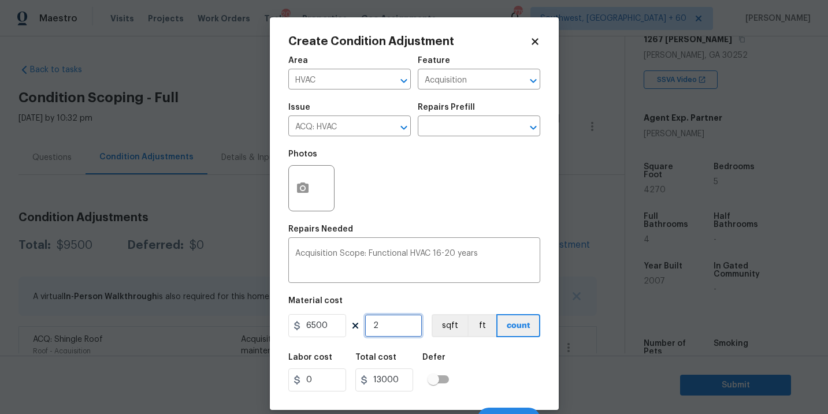
type input "2"
click at [488, 358] on div "Labor cost 0 Total cost 13000 Defer" at bounding box center [414, 373] width 252 height 52
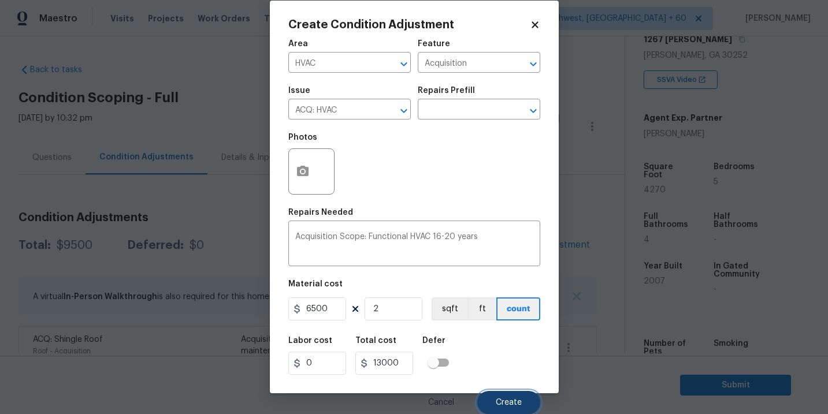
click at [498, 407] on button "Create" at bounding box center [508, 402] width 63 height 23
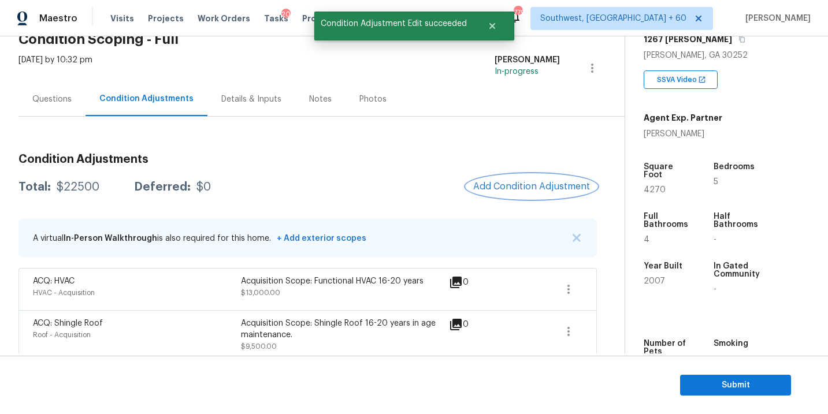
scroll to position [68, 0]
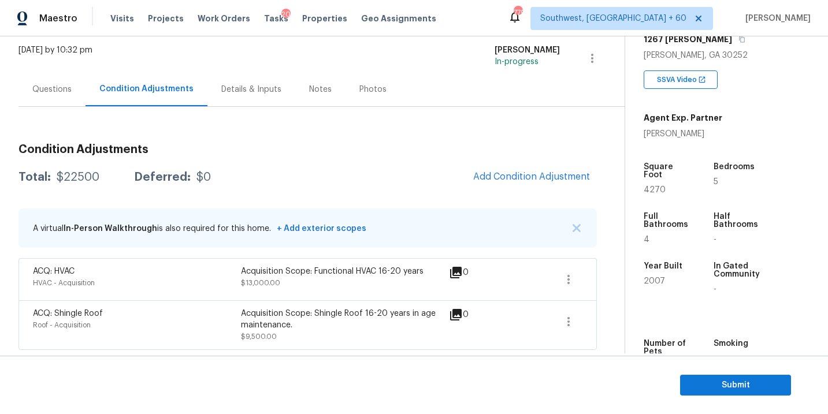
click at [405, 176] on div "Total: $22500 Deferred: $0 Add Condition Adjustment" at bounding box center [307, 177] width 579 height 25
click at [496, 175] on span "Add Condition Adjustment" at bounding box center [531, 177] width 117 height 10
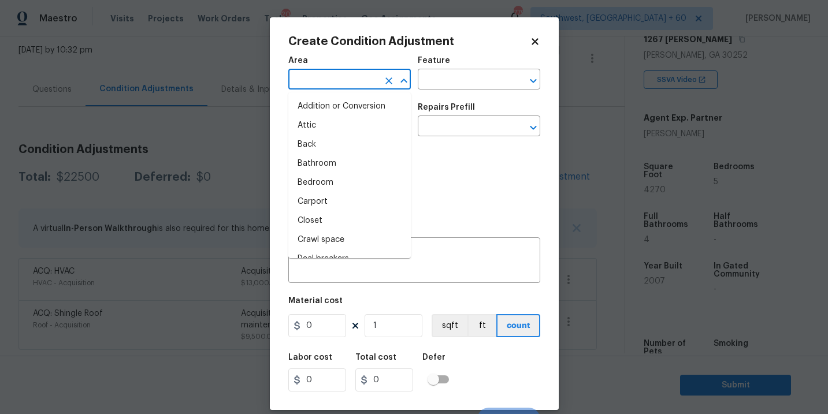
click at [335, 85] on input "text" at bounding box center [333, 81] width 90 height 18
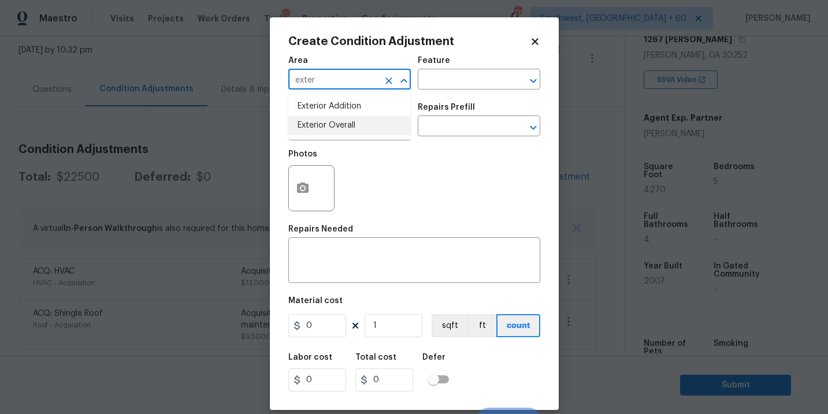
click at [361, 138] on ul "Exterior Addition Exterior Overall" at bounding box center [349, 115] width 123 height 47
click at [384, 123] on li "Exterior Overall" at bounding box center [349, 125] width 123 height 19
type input "Exterior Overall"
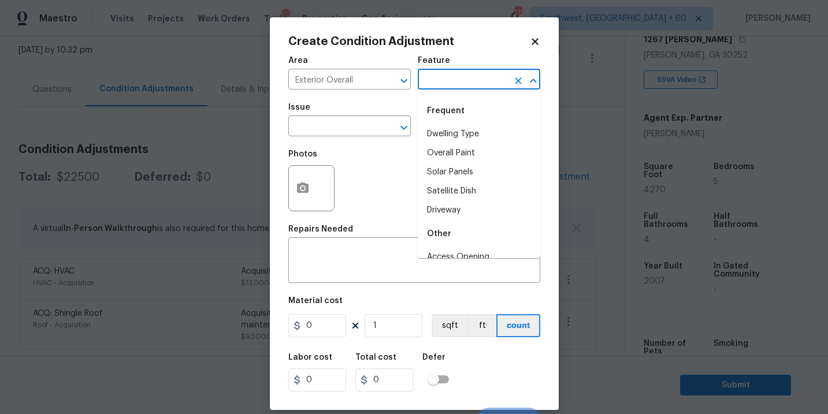
click at [464, 77] on input "text" at bounding box center [463, 81] width 90 height 18
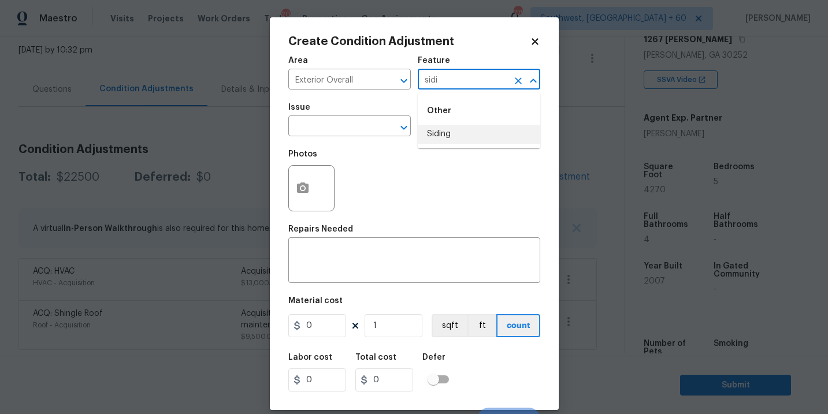
click at [457, 131] on li "Siding" at bounding box center [479, 134] width 123 height 19
type input "Siding"
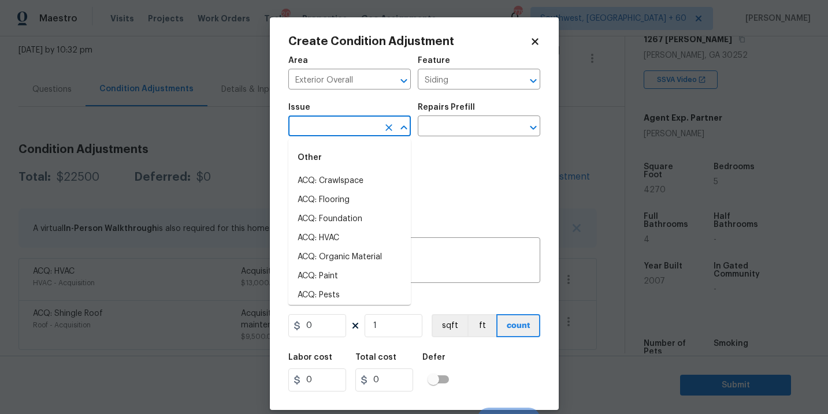
click at [336, 131] on input "text" at bounding box center [333, 127] width 90 height 18
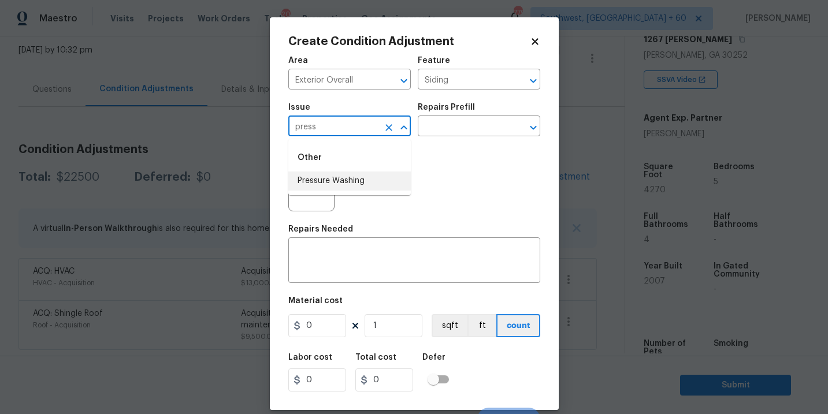
click at [337, 175] on li "Pressure Washing" at bounding box center [349, 181] width 123 height 19
type input "Pressure Washing"
click at [431, 131] on input "text" at bounding box center [463, 127] width 90 height 18
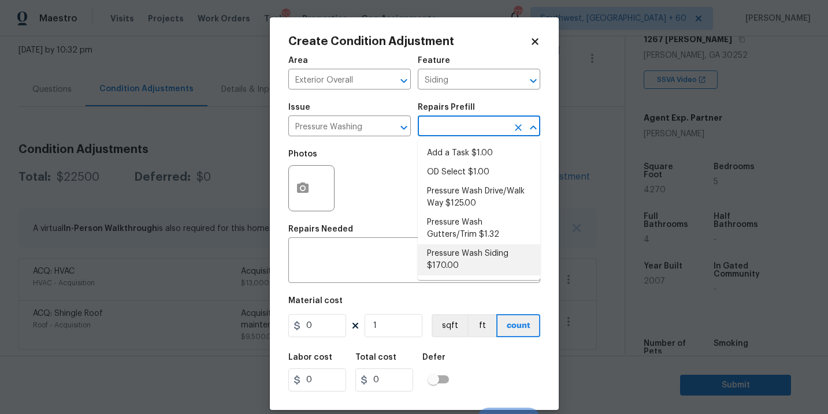
click at [450, 252] on li "Pressure Wash Siding $170.00" at bounding box center [479, 259] width 123 height 31
type textarea "Protect areas as needed for pressure washing. Pressure wash the siding on the h…"
type input "170"
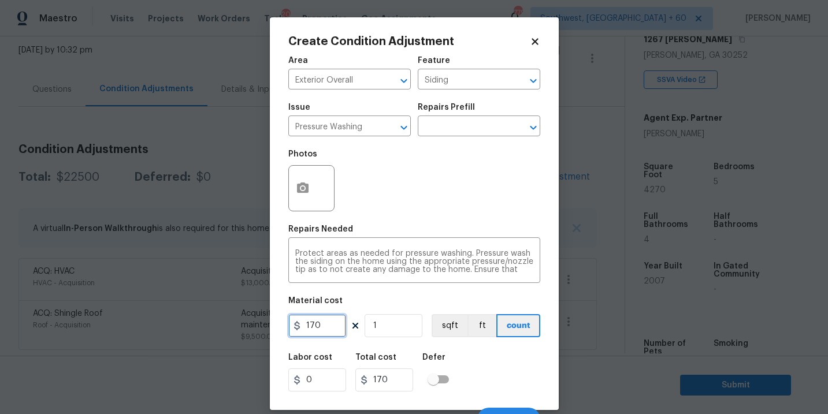
drag, startPoint x: 332, startPoint y: 332, endPoint x: 183, endPoint y: 329, distance: 148.6
click at [183, 329] on div "Create Condition Adjustment Area Exterior Overall ​ Feature Siding ​ Issue Pres…" at bounding box center [414, 207] width 828 height 414
type input "200"
click at [299, 188] on icon "button" at bounding box center [303, 188] width 12 height 10
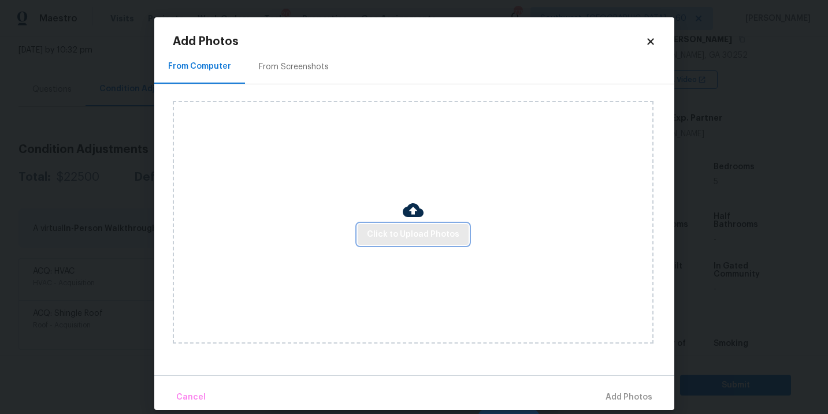
click at [376, 224] on button "Click to Upload Photos" at bounding box center [413, 234] width 111 height 21
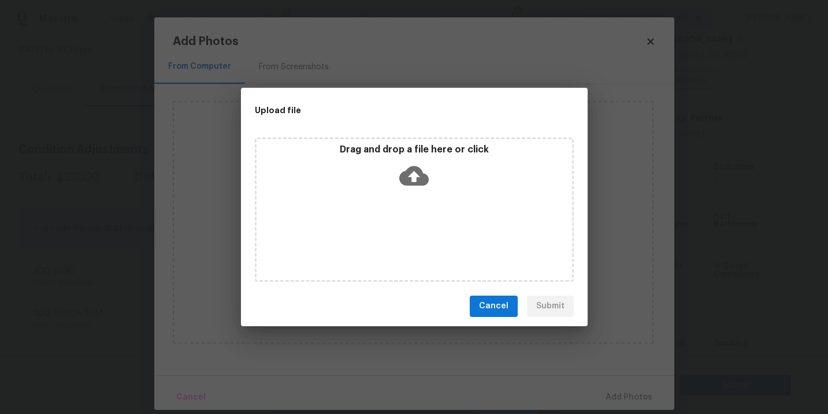
click at [401, 199] on div "Drag and drop a file here or click" at bounding box center [414, 210] width 319 height 144
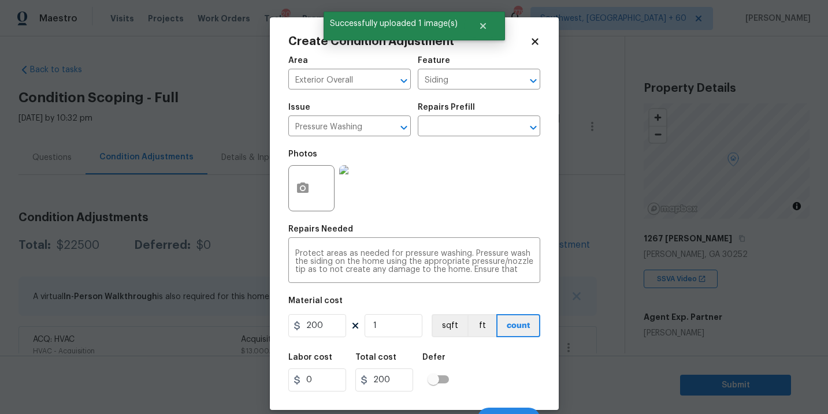
scroll to position [17, 0]
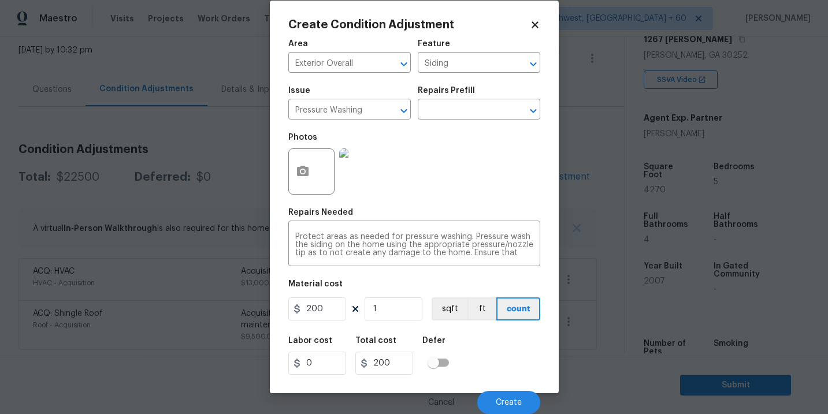
click at [488, 355] on div "Labor cost 0 Total cost 200 Defer" at bounding box center [414, 356] width 252 height 52
click at [499, 403] on span "Create" at bounding box center [509, 403] width 26 height 9
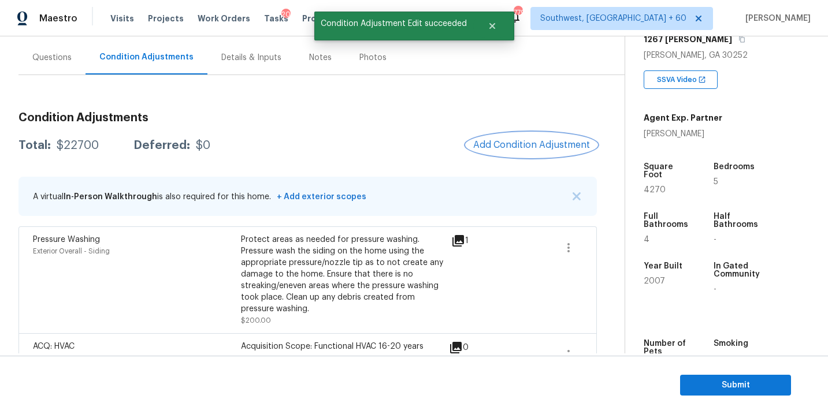
scroll to position [137, 0]
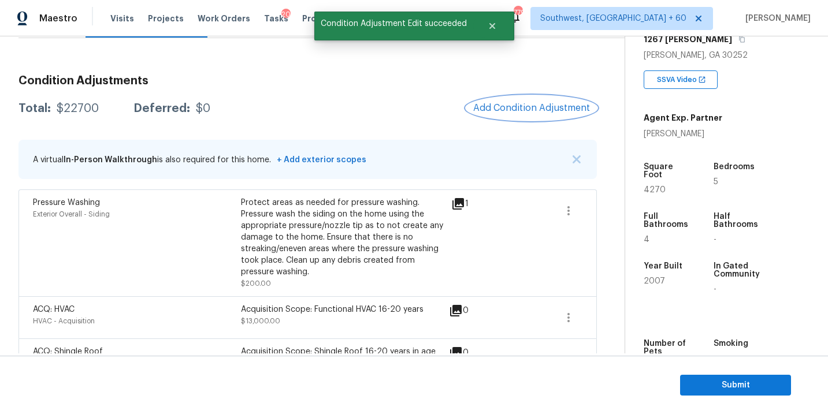
click at [517, 116] on button "Add Condition Adjustment" at bounding box center [531, 108] width 131 height 24
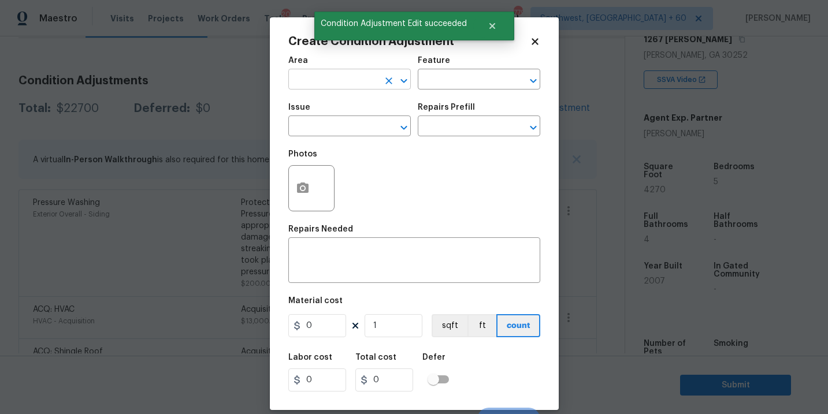
click at [297, 73] on input "text" at bounding box center [333, 81] width 90 height 18
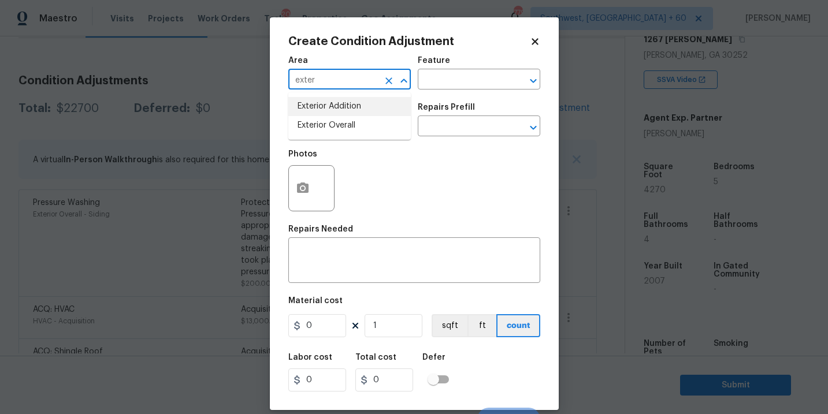
click at [309, 114] on li "Exterior Addition" at bounding box center [349, 106] width 123 height 19
type input "Exterior Addition"
click at [390, 84] on icon "Clear" at bounding box center [389, 81] width 12 height 12
click at [298, 79] on input "text" at bounding box center [333, 81] width 90 height 18
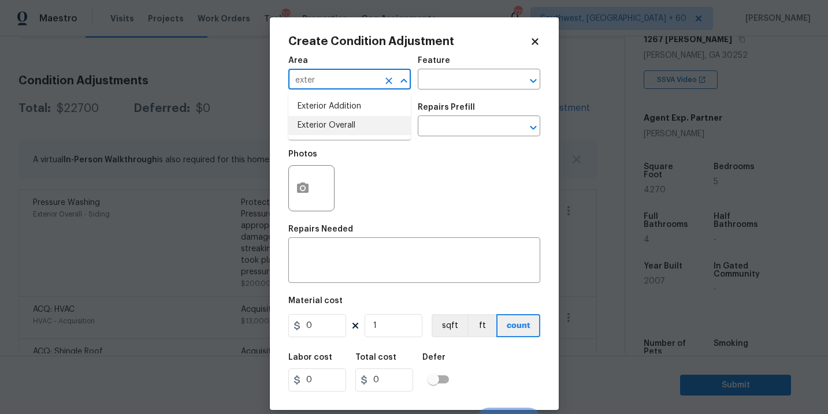
click at [324, 128] on li "Exterior Overall" at bounding box center [349, 125] width 123 height 19
type input "Exterior Overall"
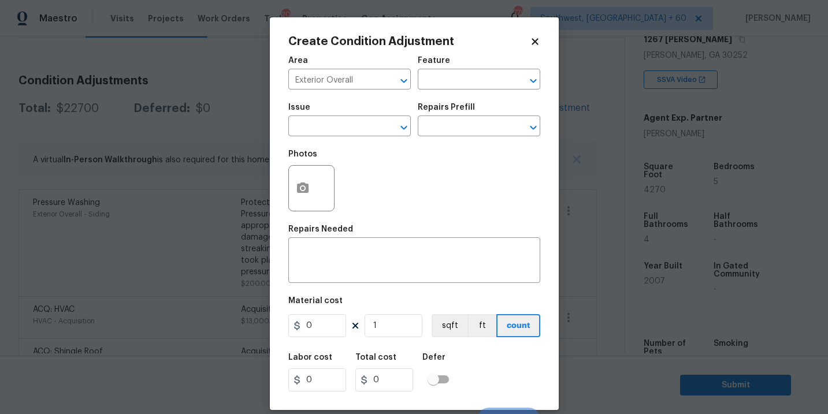
click at [432, 91] on div "Area Exterior Overall ​ Feature ​" at bounding box center [414, 73] width 252 height 47
click at [454, 83] on input "text" at bounding box center [463, 81] width 90 height 18
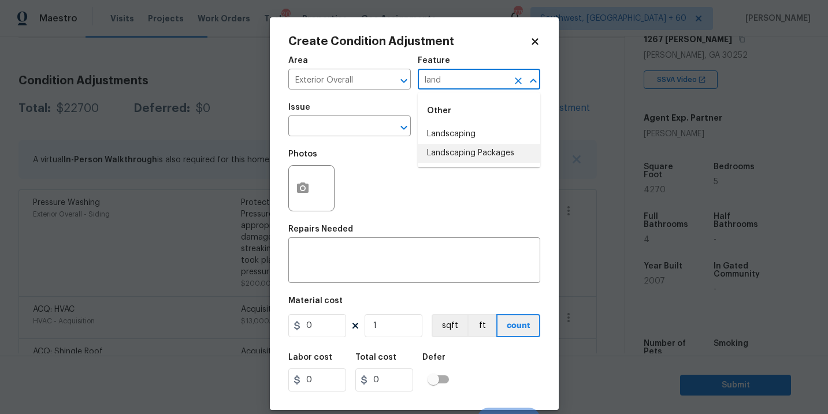
click at [472, 156] on li "Landscaping Packages" at bounding box center [479, 153] width 123 height 19
type input "Landscaping Packages"
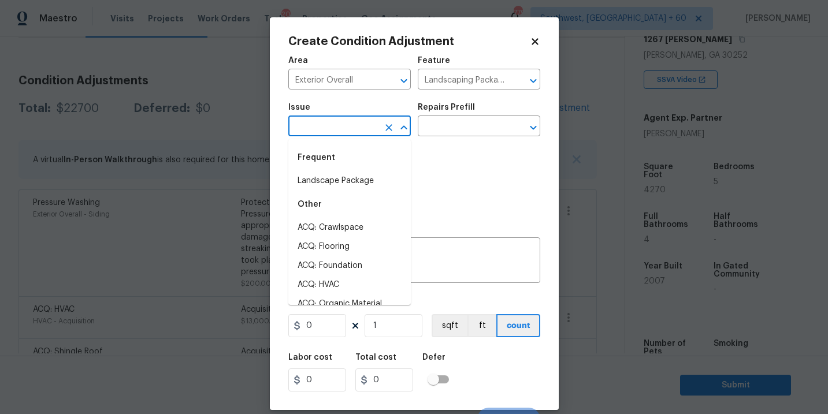
click at [351, 126] on input "text" at bounding box center [333, 127] width 90 height 18
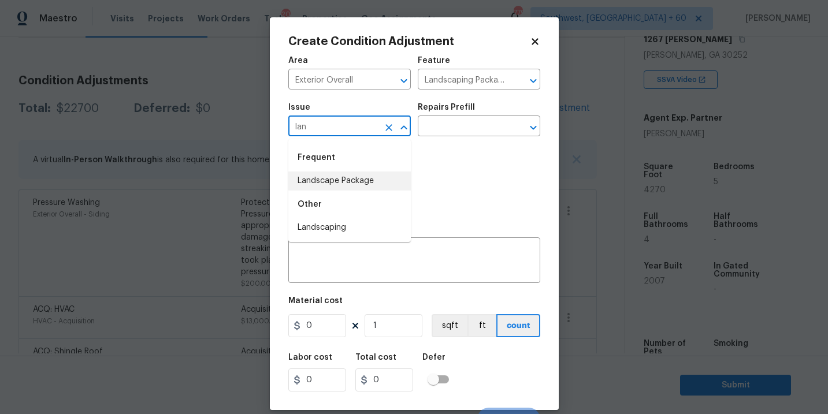
click at [357, 173] on li "Landscape Package" at bounding box center [349, 181] width 123 height 19
type input "Landscape Package"
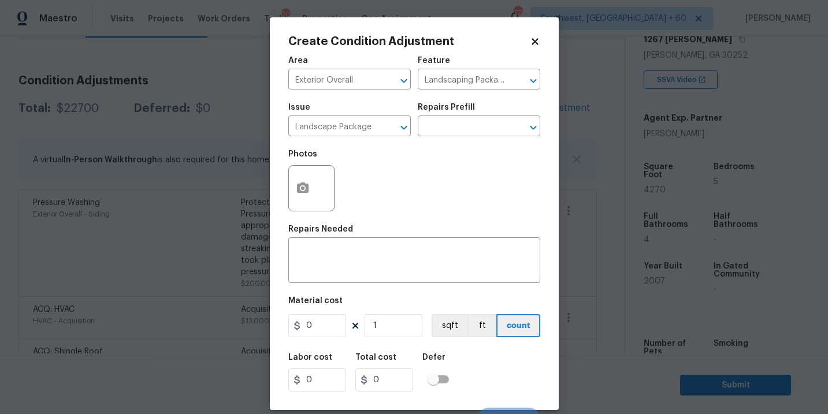
click at [440, 138] on div "Issue Landscape Package ​ Repairs Prefill ​" at bounding box center [414, 120] width 252 height 47
click at [459, 132] on input "text" at bounding box center [463, 127] width 90 height 18
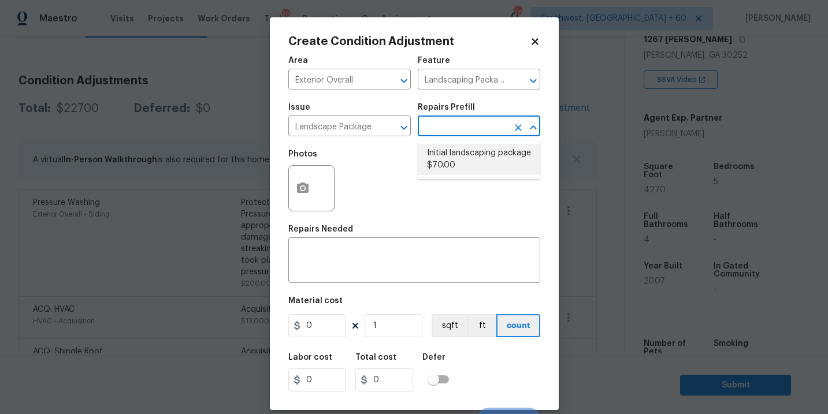
click at [457, 166] on li "Initial landscaping package $70.00" at bounding box center [479, 159] width 123 height 31
type input "Home Readiness Packages"
type textarea "Mowing of grass up to 6" in height. Mow, edge along driveways & sidewalks, trim…"
type input "70"
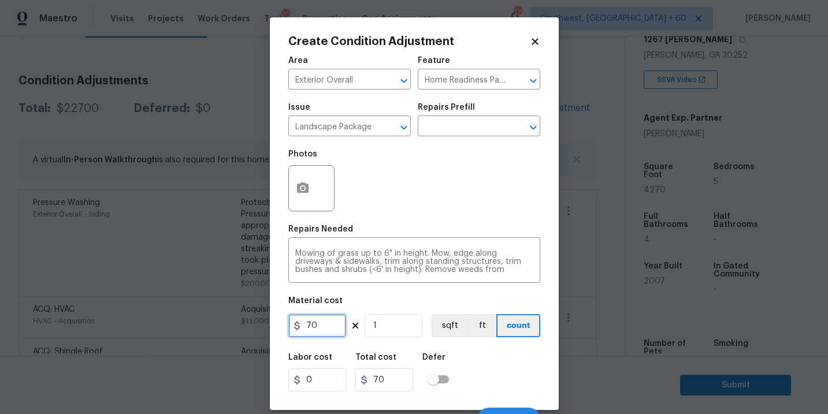
drag, startPoint x: 328, startPoint y: 327, endPoint x: 162, endPoint y: 327, distance: 165.9
click at [162, 327] on div "Create Condition Adjustment Area Exterior Overall ​ Feature Home Readiness Pack…" at bounding box center [414, 207] width 828 height 414
type input "300"
click at [306, 207] on button "button" at bounding box center [303, 188] width 28 height 45
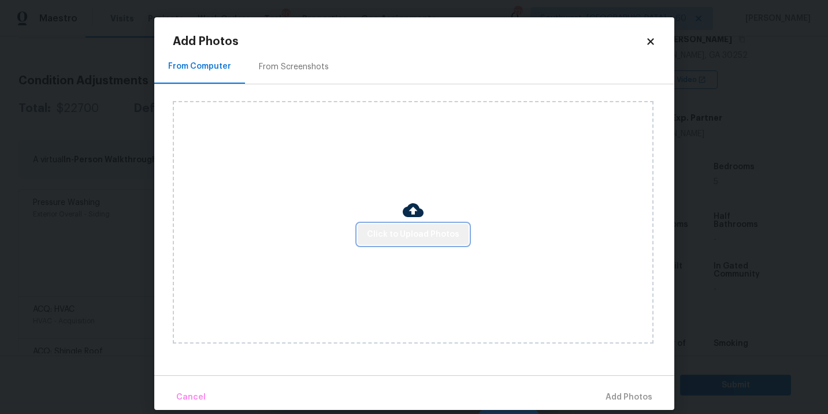
click at [420, 236] on span "Click to Upload Photos" at bounding box center [413, 235] width 92 height 14
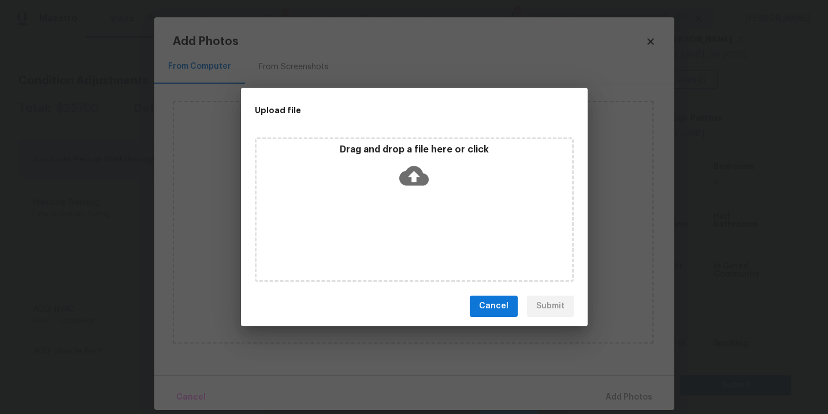
click at [415, 190] on div "Drag and drop a file here or click" at bounding box center [415, 169] width 316 height 50
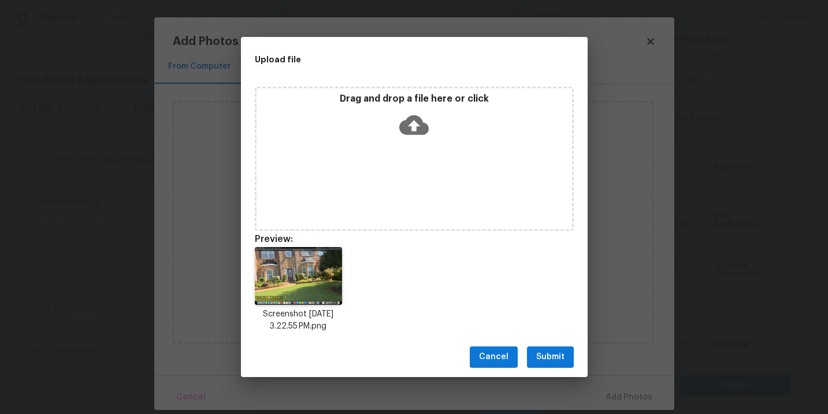
click at [561, 350] on span "Submit" at bounding box center [550, 357] width 28 height 14
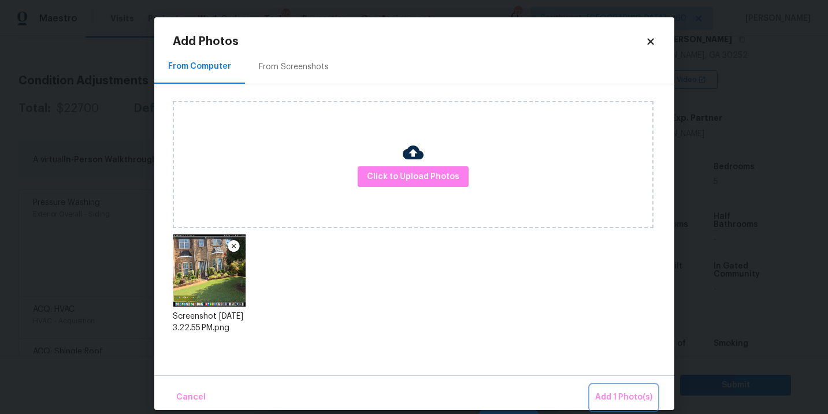
click at [604, 395] on span "Add 1 Photo(s)" at bounding box center [623, 398] width 57 height 14
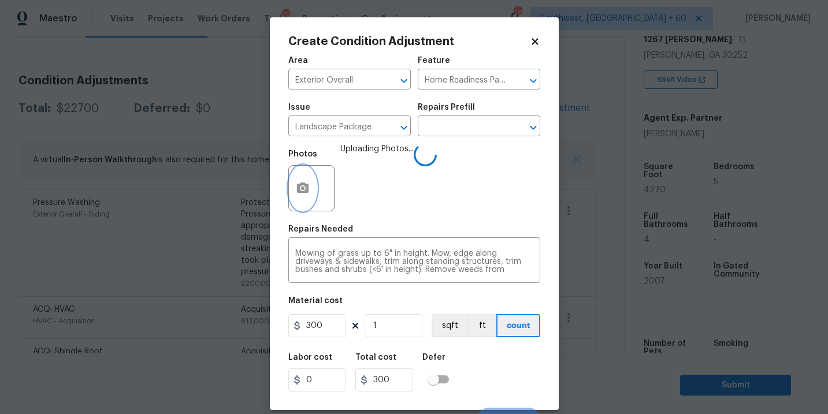
scroll to position [17, 0]
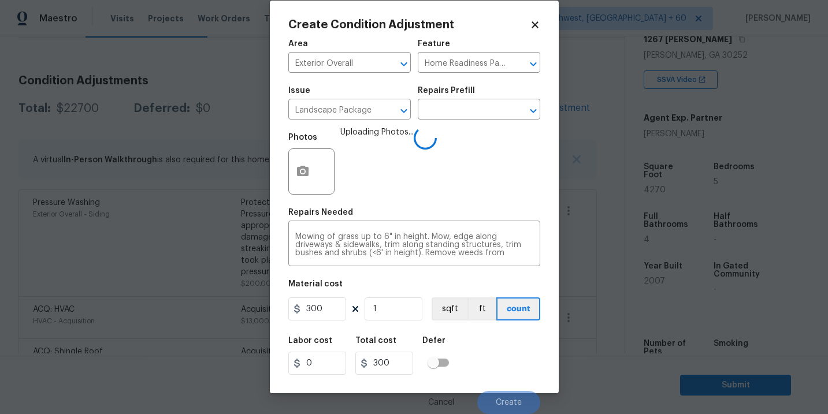
click at [490, 366] on div "Labor cost 0 Total cost 300 Defer" at bounding box center [414, 356] width 252 height 52
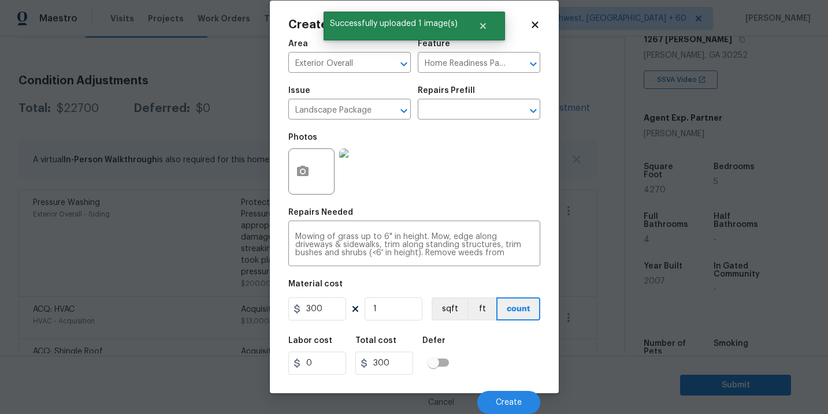
click at [490, 366] on div "Labor cost 0 Total cost 300 Defer" at bounding box center [414, 356] width 252 height 52
click at [502, 397] on button "Create" at bounding box center [508, 402] width 63 height 23
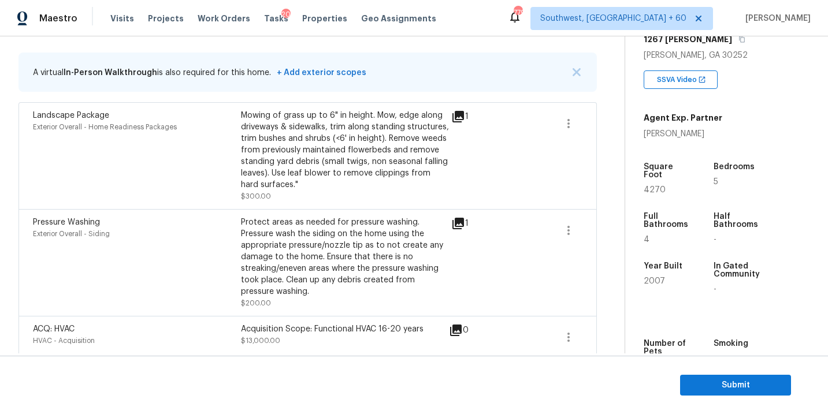
scroll to position [134, 0]
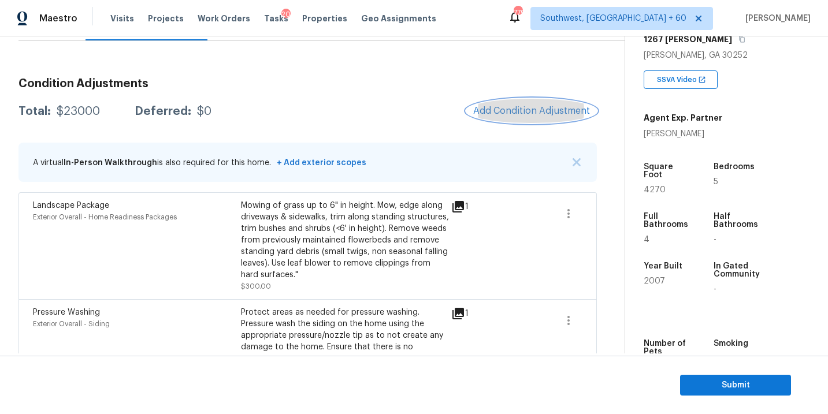
click at [542, 114] on span "Add Condition Adjustment" at bounding box center [531, 111] width 117 height 10
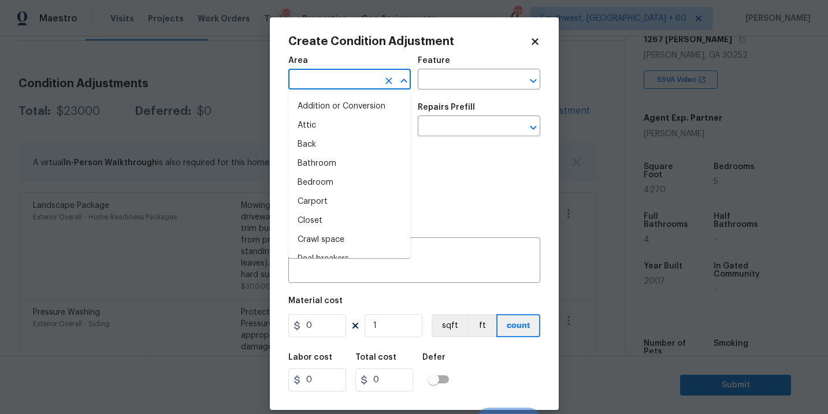
click at [313, 78] on input "text" at bounding box center [333, 81] width 90 height 18
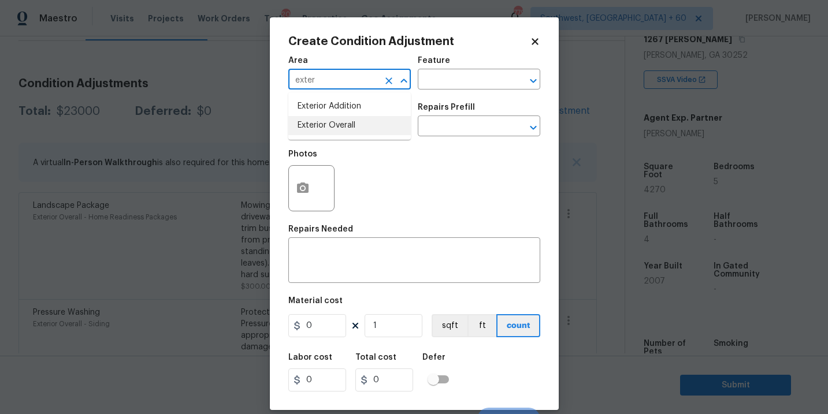
click at [332, 131] on li "Exterior Overall" at bounding box center [349, 125] width 123 height 19
type input "Exterior Overall"
click at [332, 131] on input "text" at bounding box center [333, 127] width 90 height 18
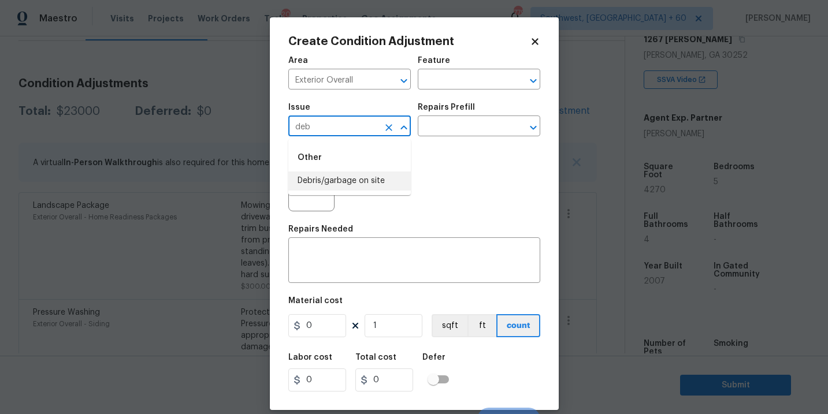
click at [340, 184] on li "Debris/garbage on site" at bounding box center [349, 181] width 123 height 19
type input "Debris/garbage on site"
click at [414, 153] on div "Photos" at bounding box center [414, 180] width 252 height 75
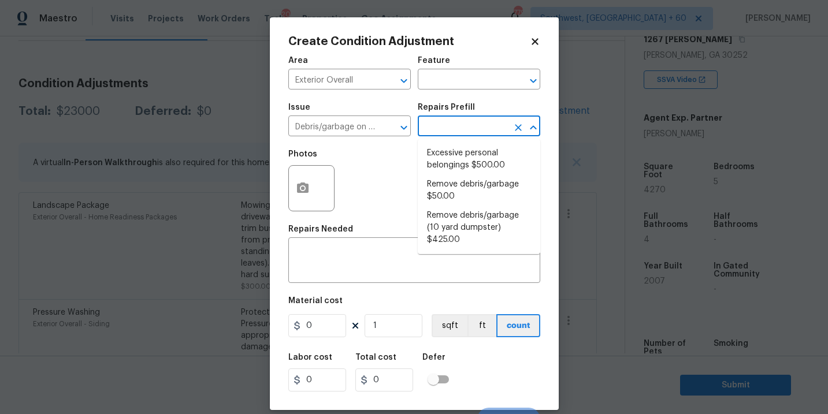
click at [455, 131] on input "text" at bounding box center [463, 127] width 90 height 18
click at [457, 197] on li "Remove debris/garbage $50.00" at bounding box center [479, 190] width 123 height 31
type textarea "Remove, haul off, and properly dispose of any debris left by seller to offsite …"
type input "50"
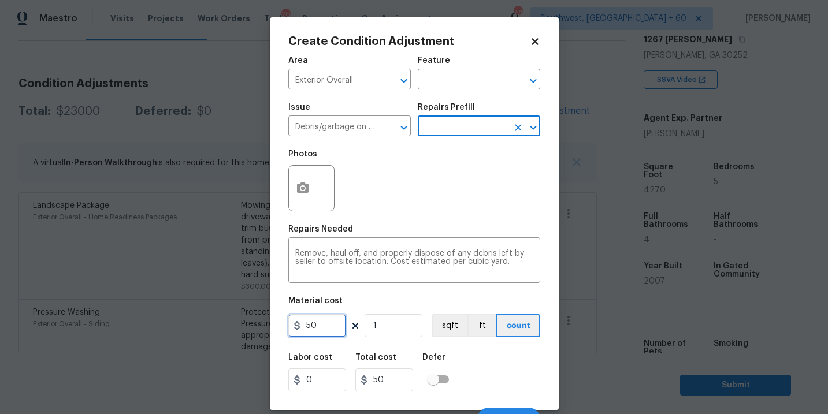
click at [305, 329] on input "50" at bounding box center [317, 325] width 58 height 23
click at [332, 329] on input "150" at bounding box center [317, 325] width 58 height 23
type input "1500"
click at [394, 205] on div "Photos" at bounding box center [414, 180] width 252 height 75
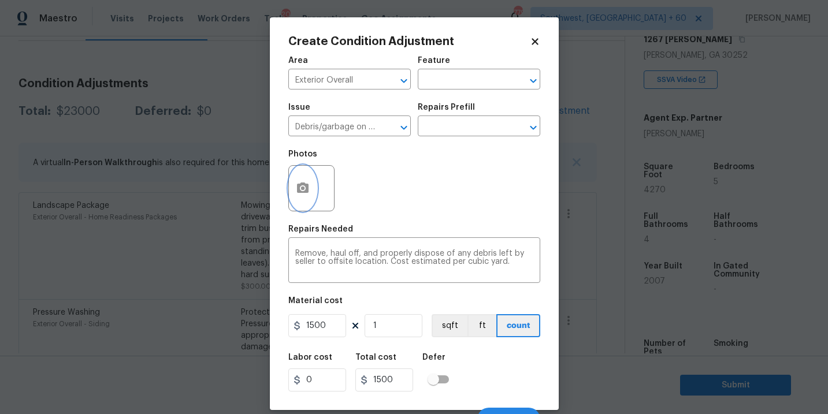
click at [301, 192] on icon "button" at bounding box center [303, 188] width 12 height 10
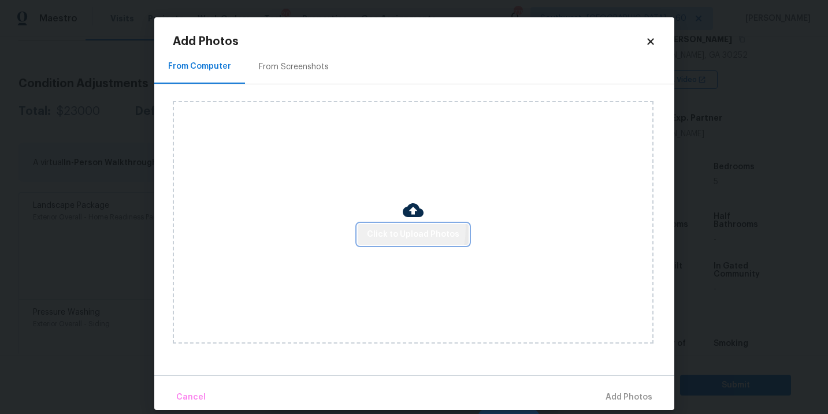
click at [383, 229] on span "Click to Upload Photos" at bounding box center [413, 235] width 92 height 14
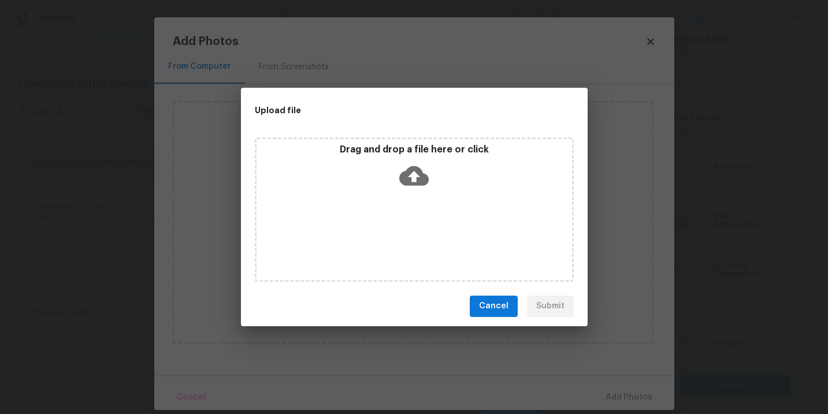
click at [426, 158] on div "Drag and drop a file here or click" at bounding box center [415, 169] width 316 height 50
click at [483, 312] on span "Cancel" at bounding box center [493, 306] width 29 height 14
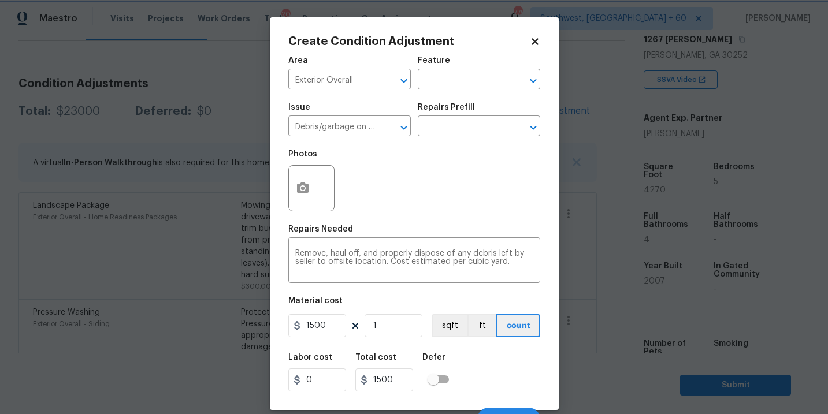
click at [713, 270] on body "Maestro Visits Projects Work Orders Tasks 20 Properties Geo Assignments 779 Sou…" at bounding box center [414, 207] width 828 height 414
click at [317, 199] on div at bounding box center [311, 188] width 46 height 46
click at [305, 194] on icon "button" at bounding box center [303, 188] width 14 height 14
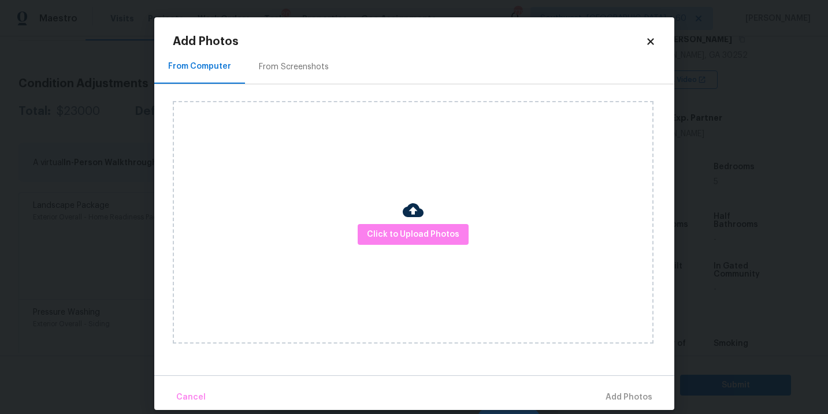
click at [368, 216] on div "Click to Upload Photos" at bounding box center [413, 222] width 481 height 243
click at [405, 239] on span "Click to Upload Photos" at bounding box center [413, 235] width 92 height 14
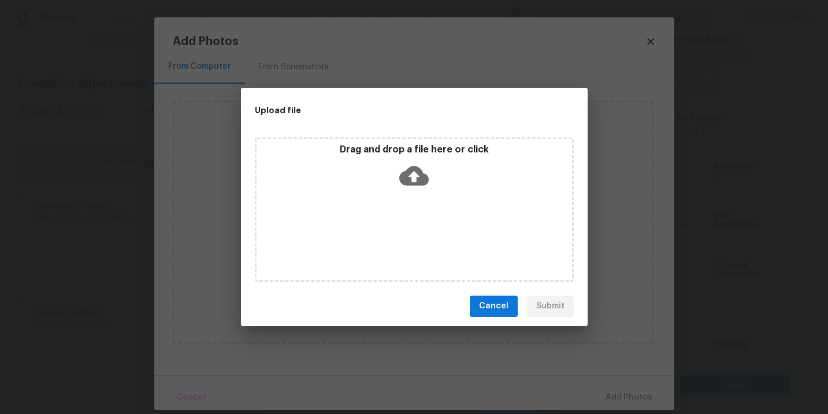
click at [412, 194] on div "Drag and drop a file here or click" at bounding box center [414, 210] width 319 height 144
